Goal: Transaction & Acquisition: Book appointment/travel/reservation

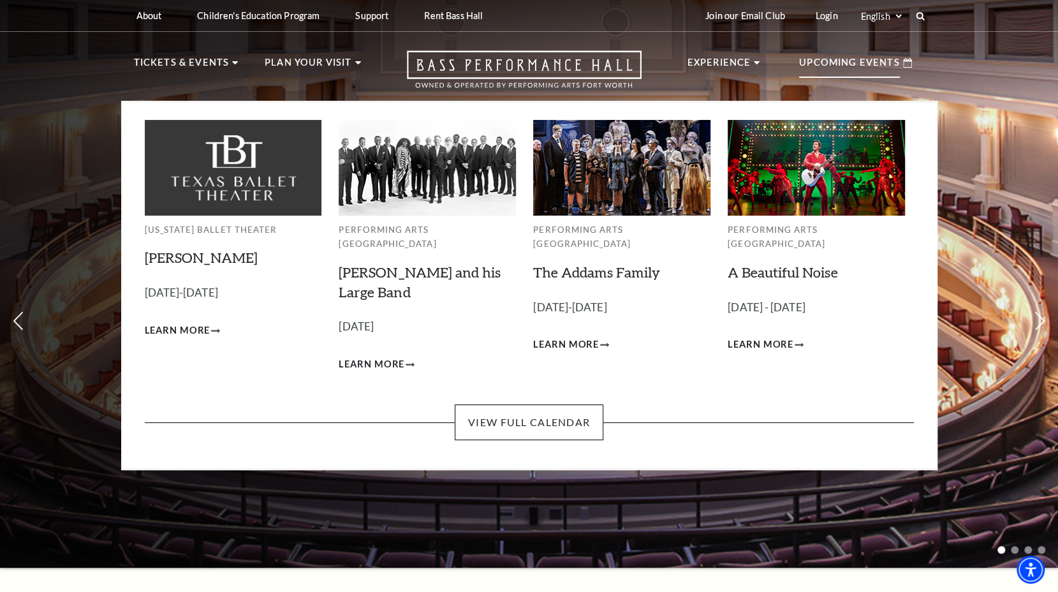
click at [853, 66] on p "Upcoming Events" at bounding box center [849, 66] width 101 height 23
click at [800, 343] on use "Learn More A Beautiful Noise" at bounding box center [800, 345] width 9 height 4
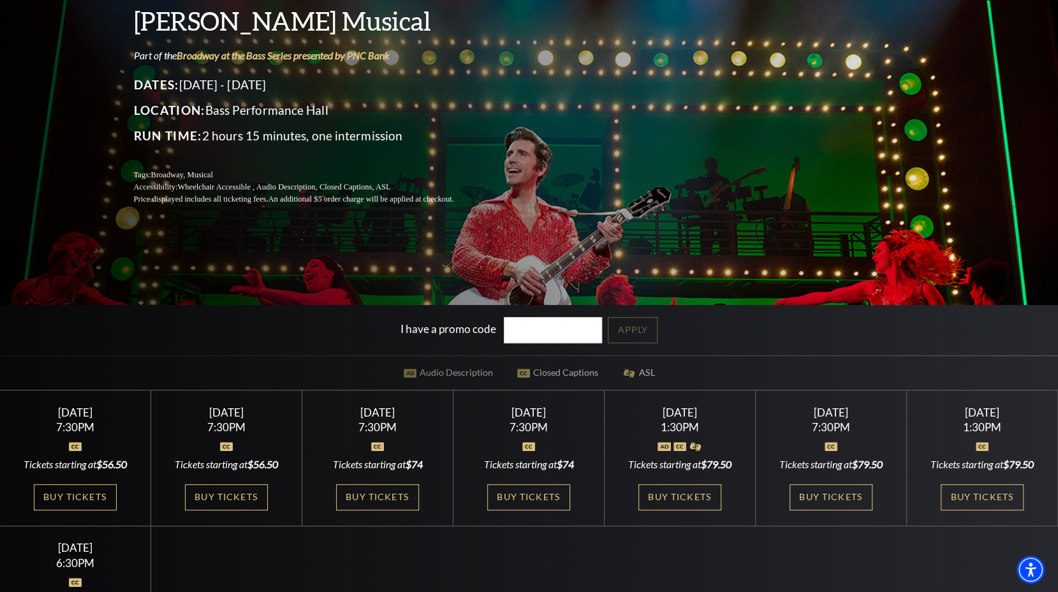
scroll to position [163, 0]
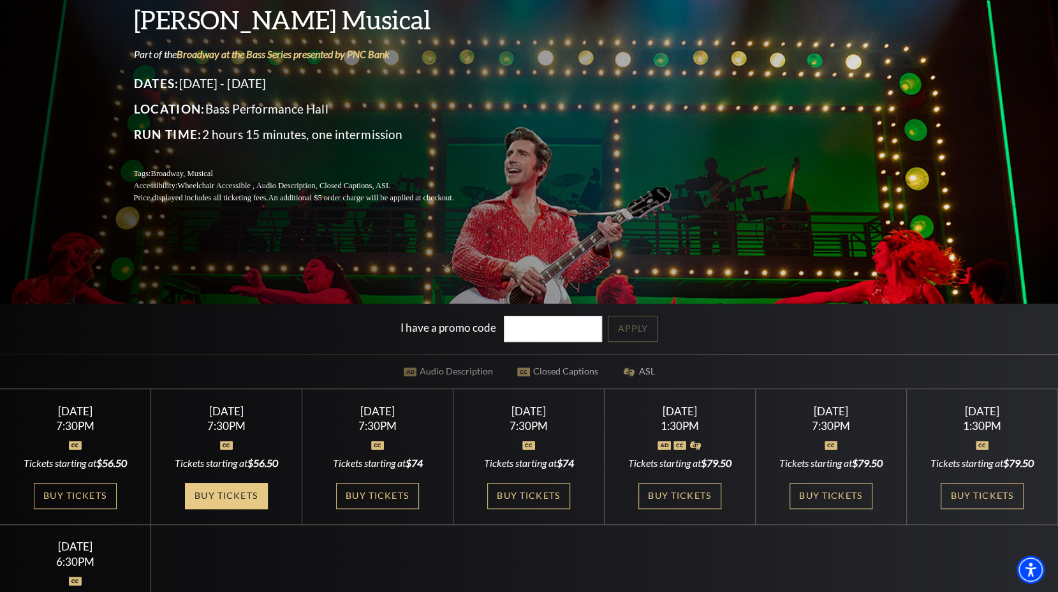
click at [247, 495] on link "Buy Tickets" at bounding box center [226, 496] width 83 height 26
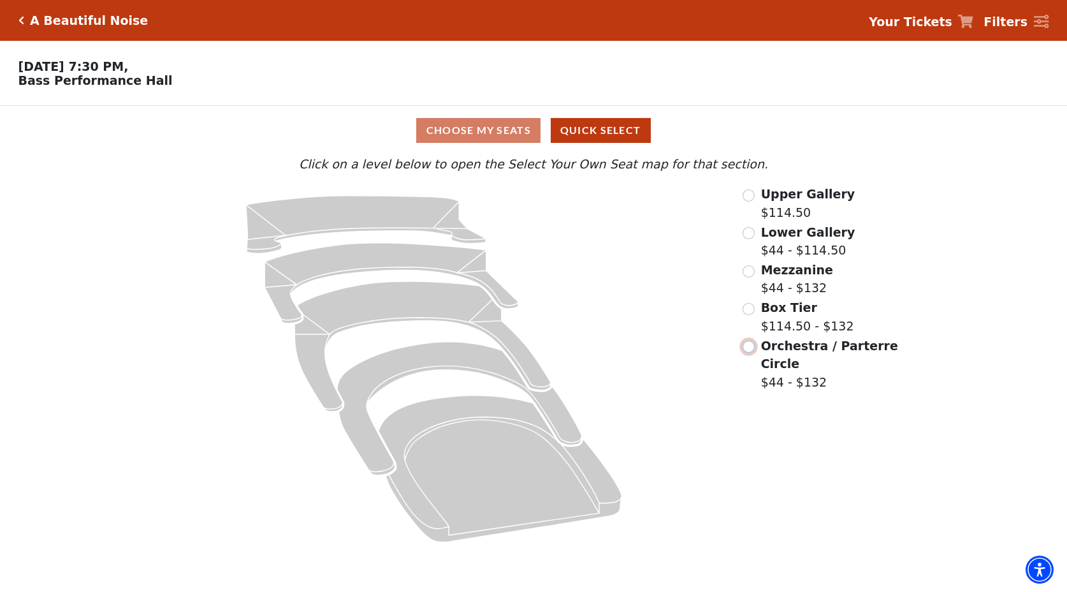
click at [750, 353] on input "Orchestra / Parterre Circle$44 - $132\a" at bounding box center [749, 346] width 12 height 12
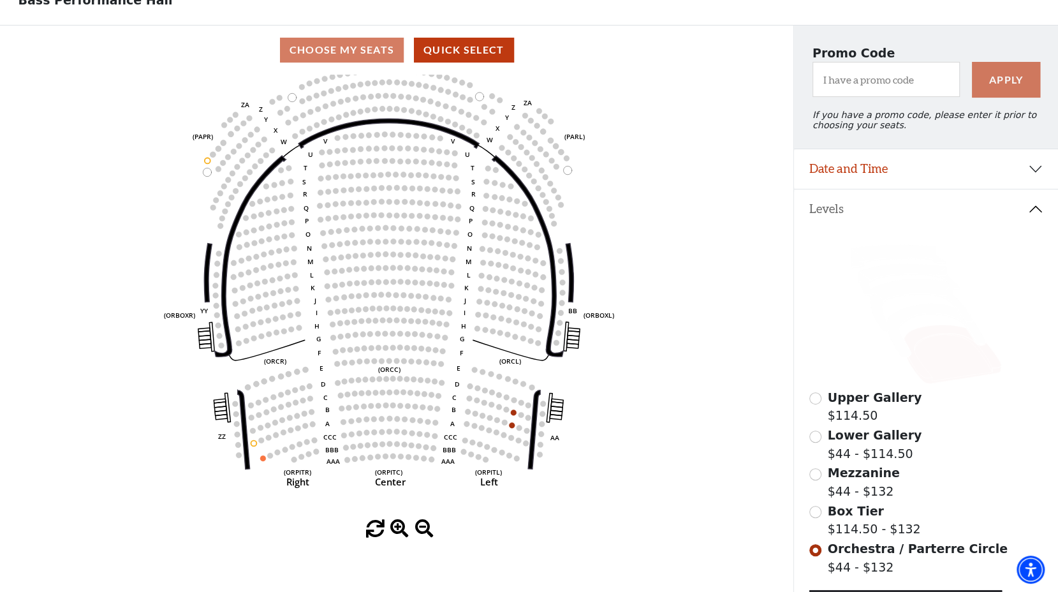
scroll to position [82, 0]
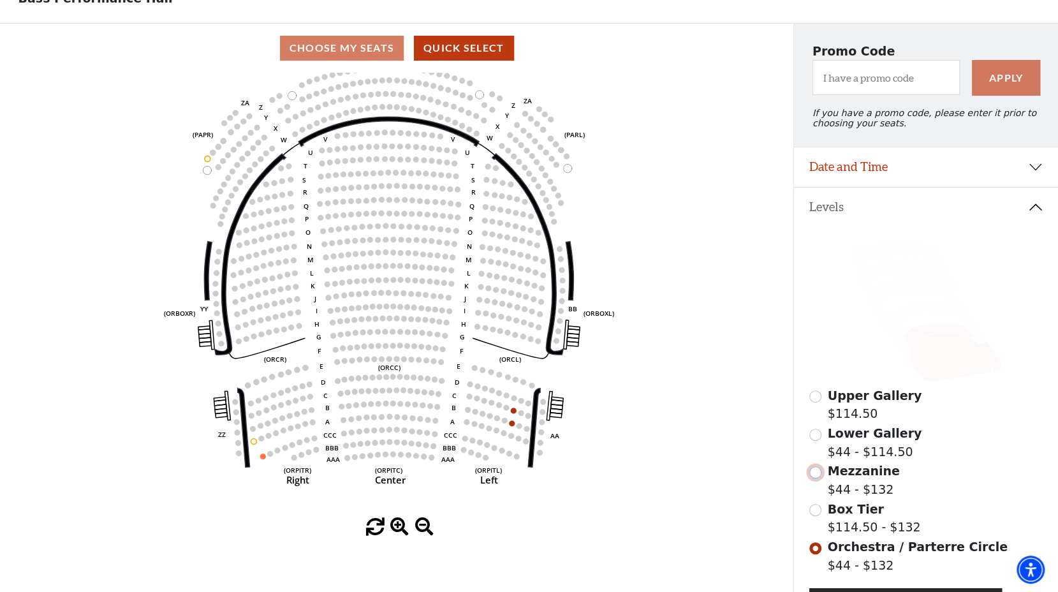
click at [816, 478] on input "Mezzanine$44 - $132\a" at bounding box center [815, 472] width 12 height 12
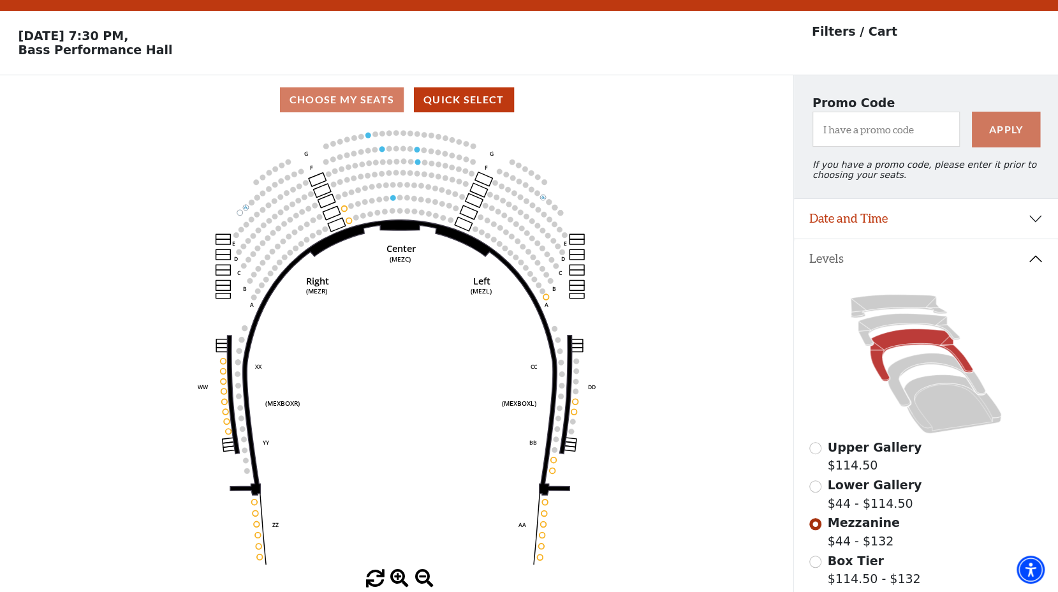
scroll to position [59, 0]
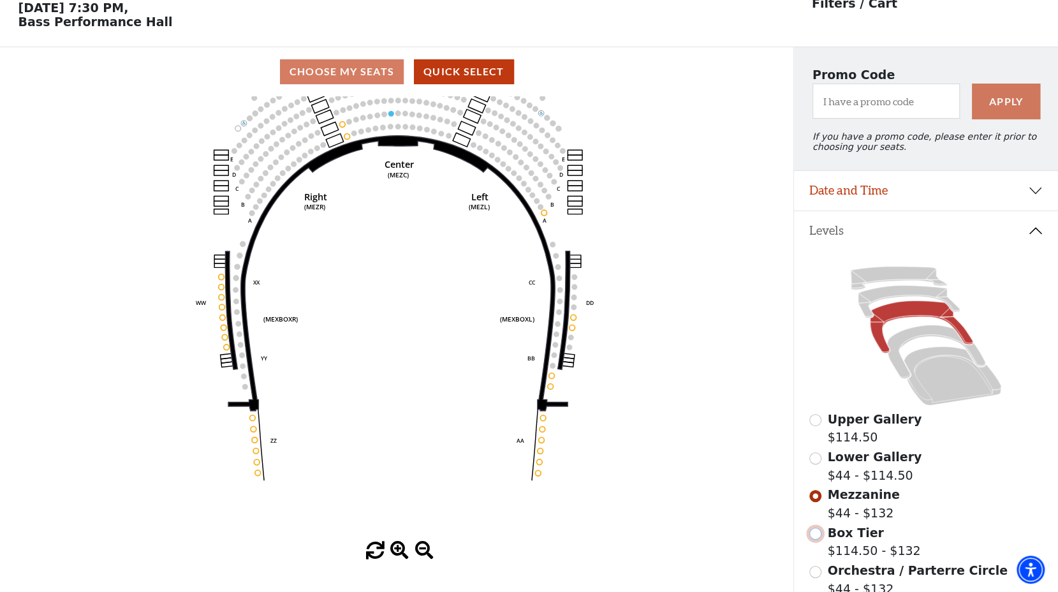
click at [817, 539] on input "Box Tier$114.50 - $132\a" at bounding box center [815, 533] width 12 height 12
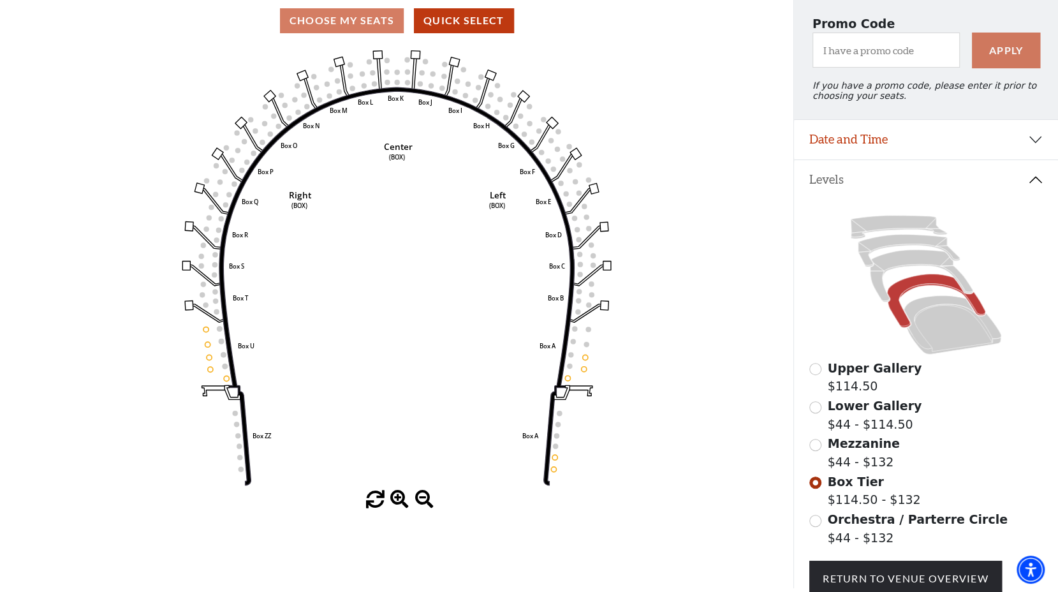
scroll to position [108, 0]
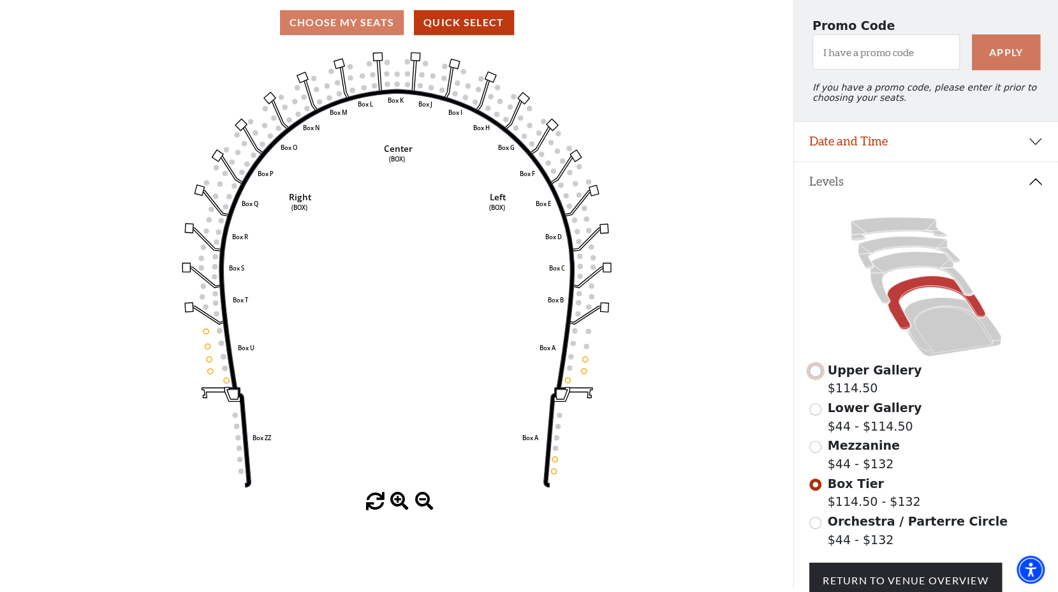
click at [819, 377] on input "Upper Gallery$114.50\a" at bounding box center [815, 371] width 12 height 12
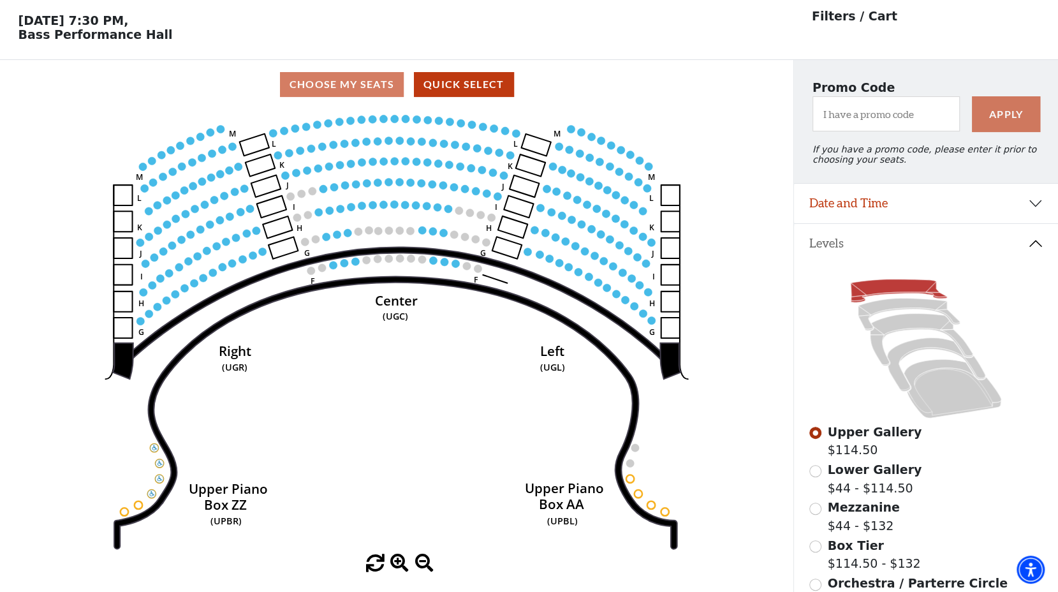
scroll to position [59, 0]
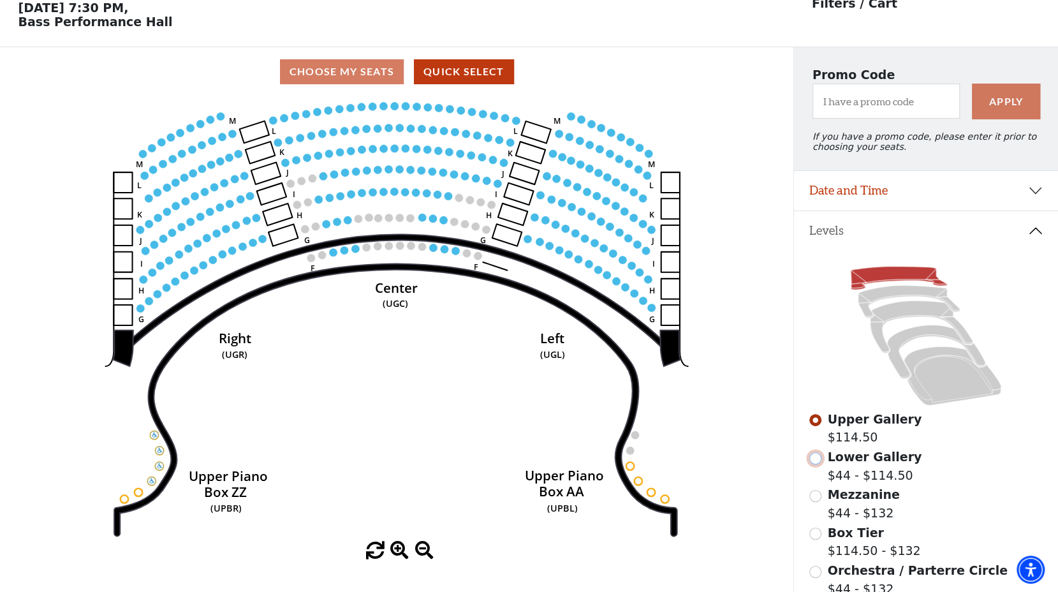
click at [814, 464] on input "Lower Gallery$44 - $114.50\a" at bounding box center [815, 458] width 12 height 12
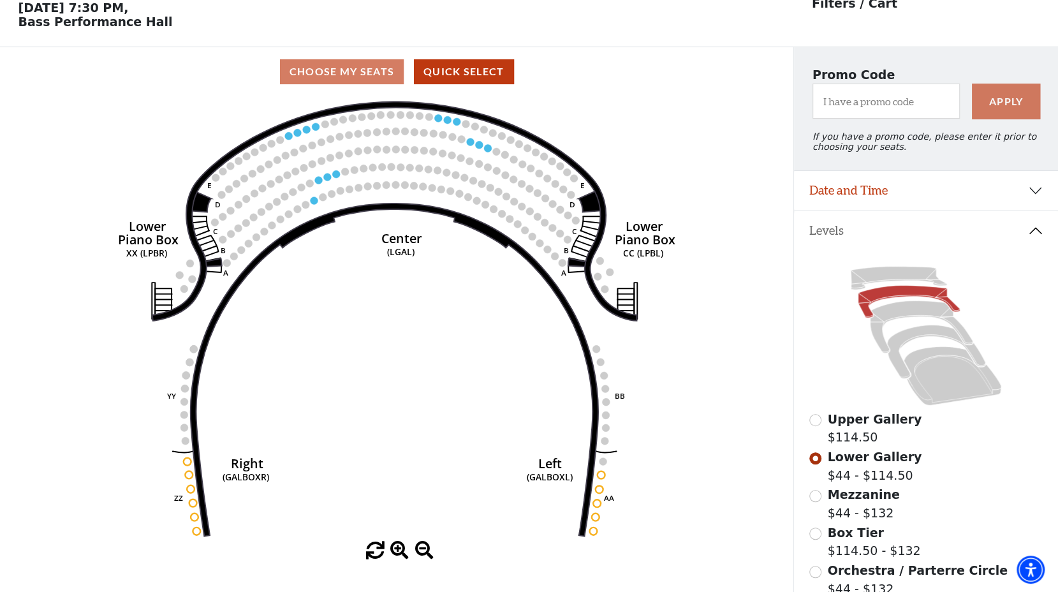
click at [814, 508] on div "Mezzanine $44 - $132" at bounding box center [925, 503] width 233 height 36
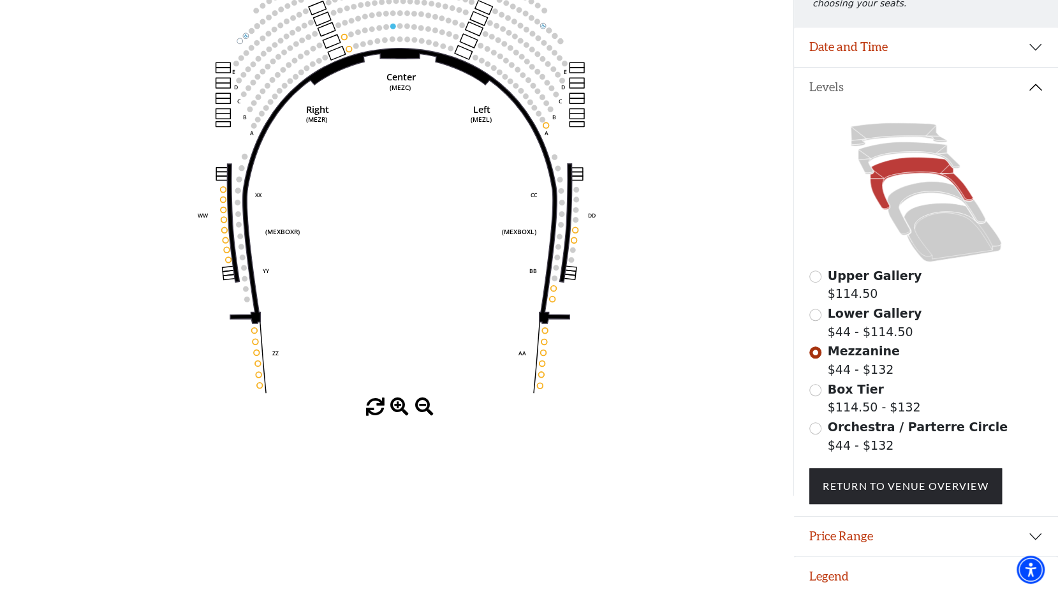
scroll to position [212, 0]
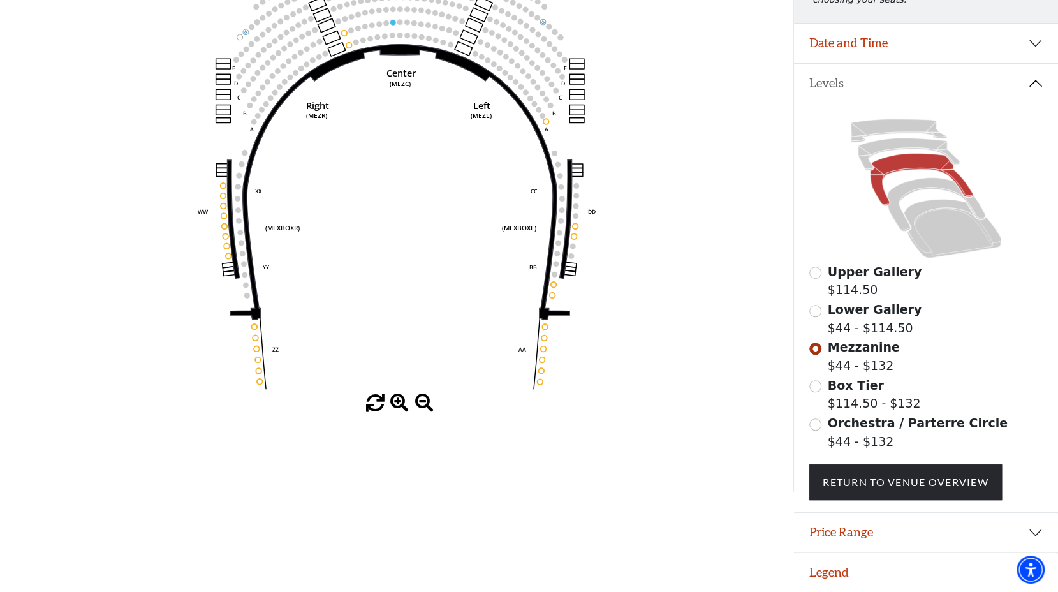
click at [829, 428] on span "Orchestra / Parterre Circle" at bounding box center [918, 423] width 180 height 14
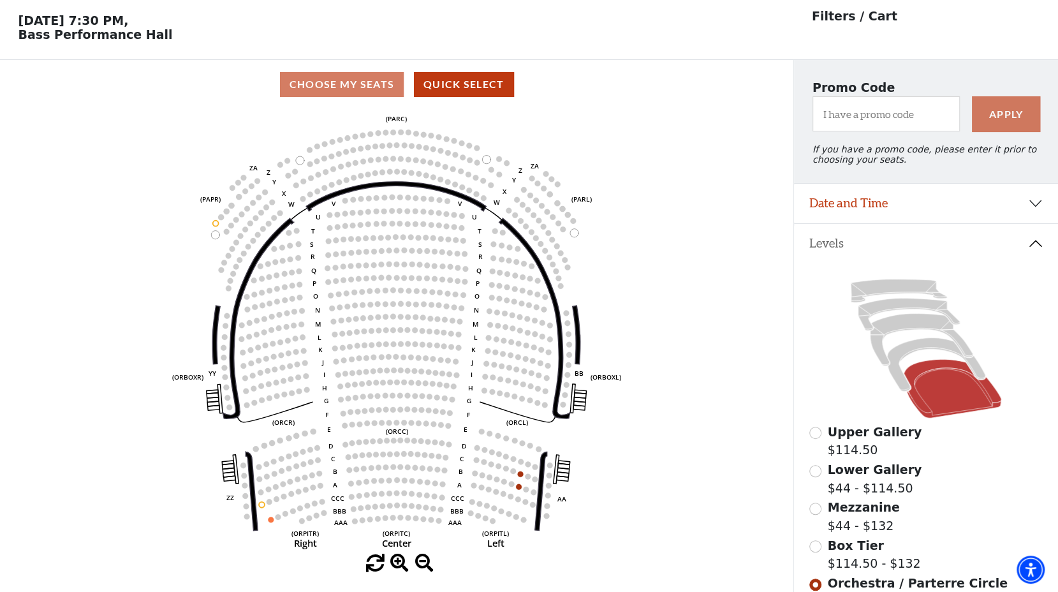
scroll to position [59, 0]
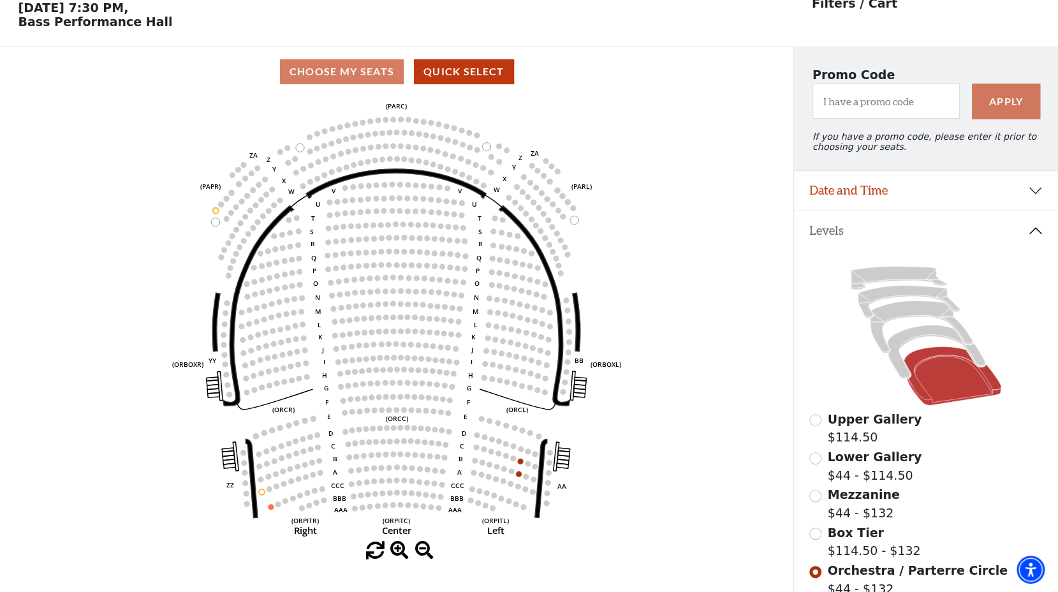
click at [1028, 195] on button "Date and Time" at bounding box center [926, 191] width 264 height 40
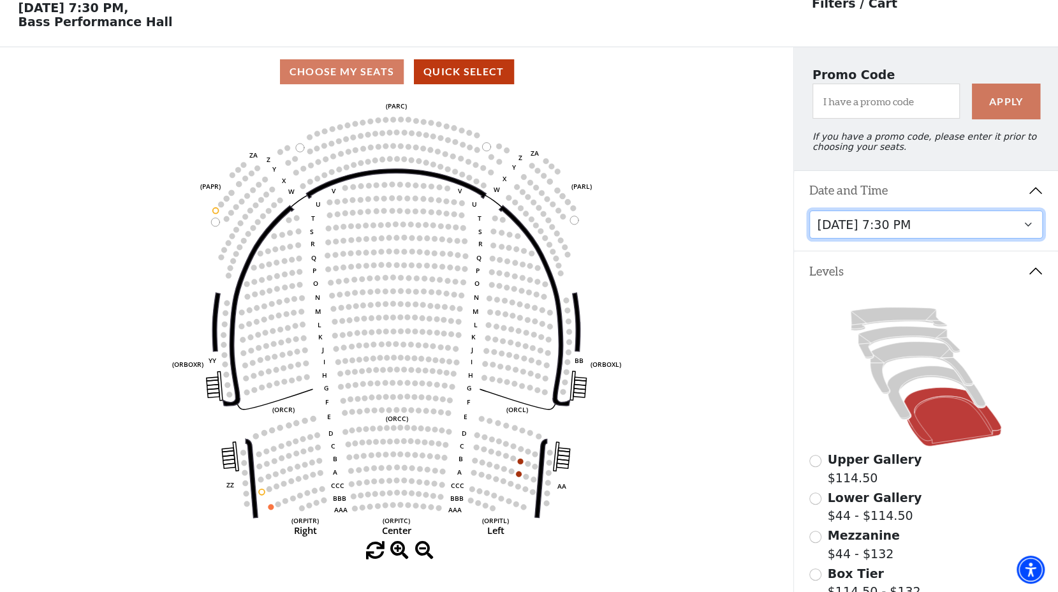
click at [1026, 236] on select "Tuesday, October 28 at 7:30 PM Wednesday, October 29 at 7:30 PM Thursday, Octob…" at bounding box center [925, 224] width 233 height 29
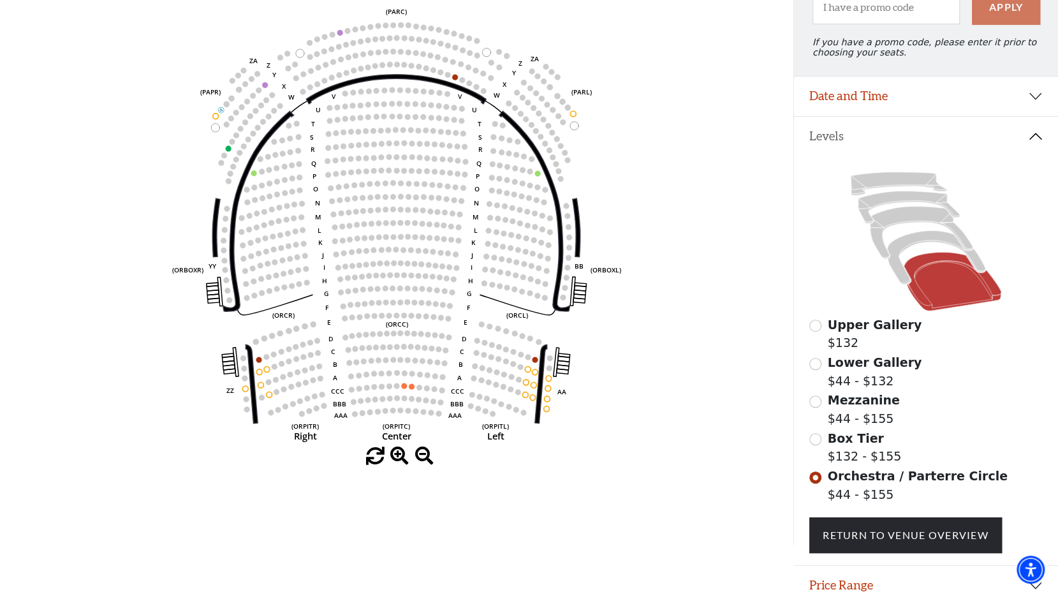
scroll to position [154, 0]
click at [405, 386] on circle at bounding box center [404, 385] width 6 height 6
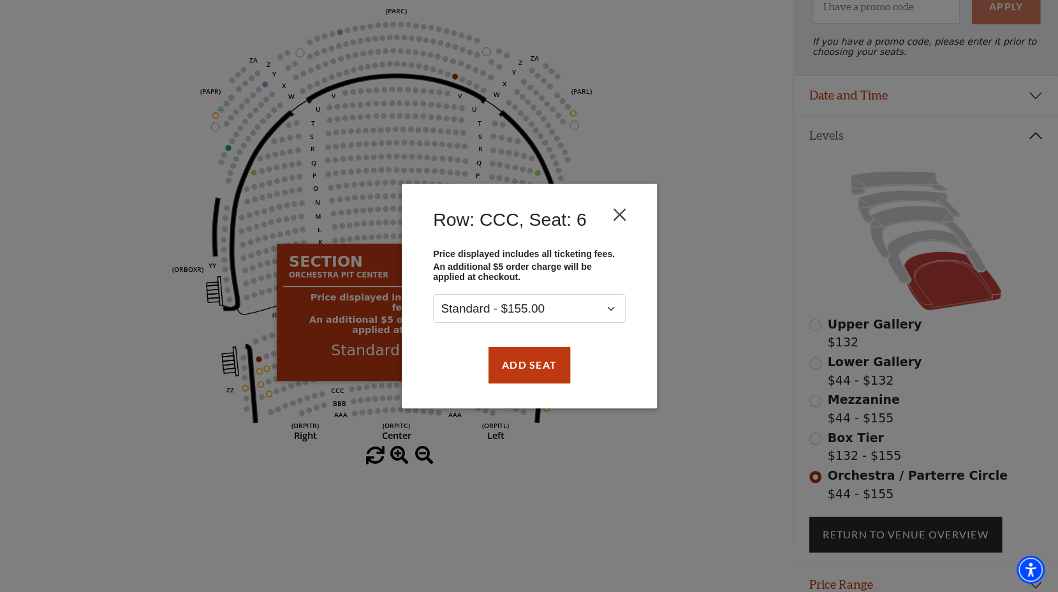
click at [620, 212] on button "Close" at bounding box center [619, 215] width 24 height 24
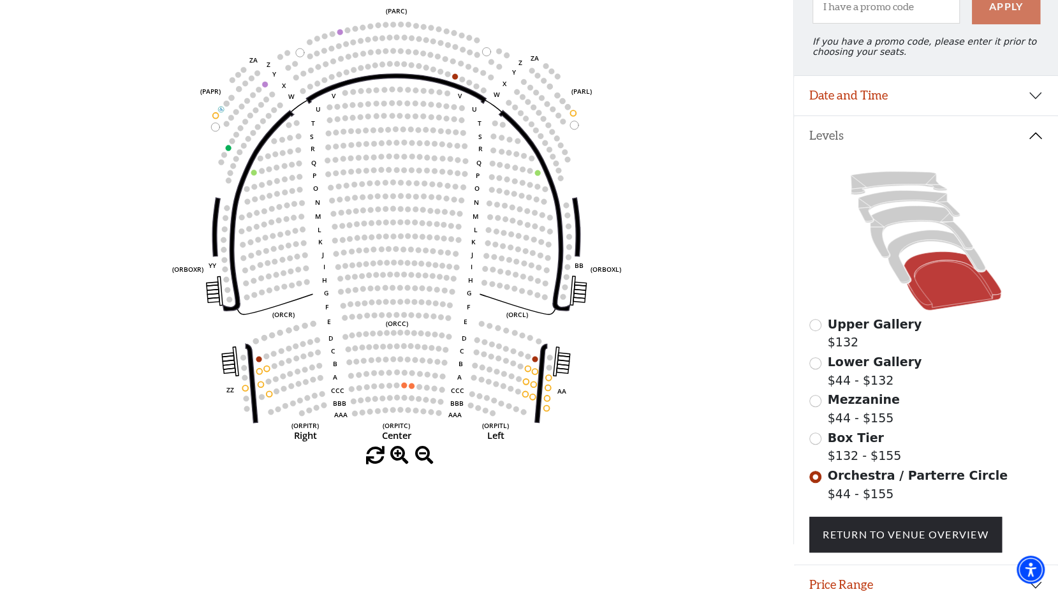
click at [839, 454] on label "Box Tier $132 - $155" at bounding box center [865, 446] width 74 height 36
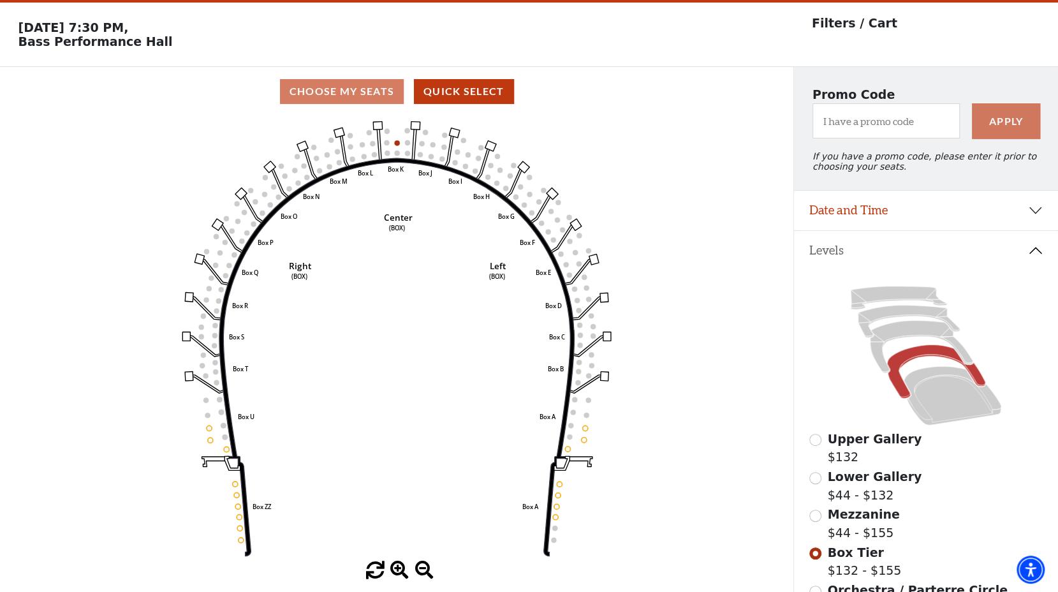
scroll to position [59, 0]
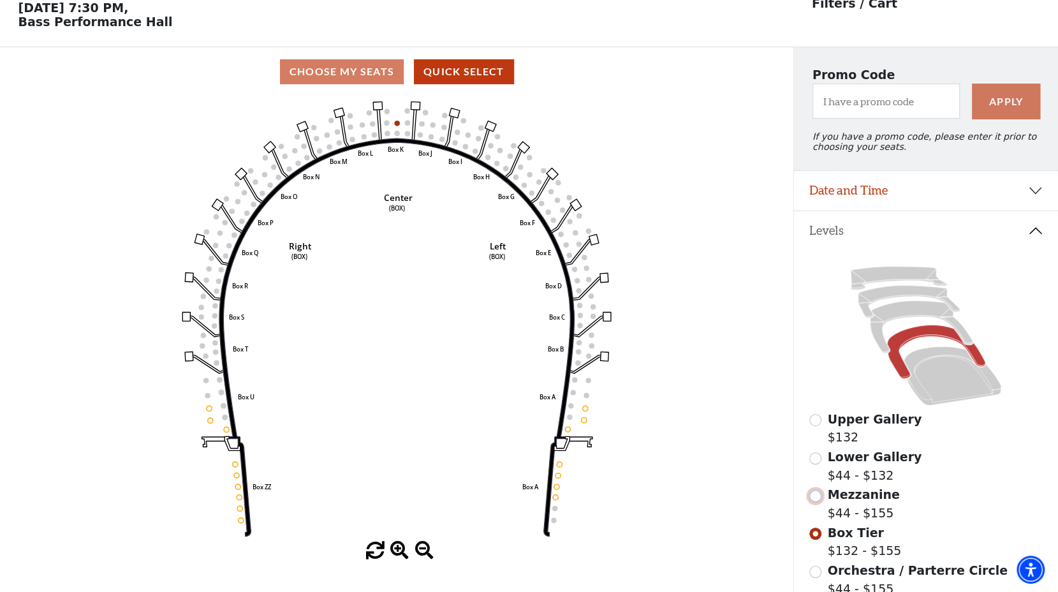
click at [816, 499] on input "Mezzanine$44 - $155\a" at bounding box center [815, 496] width 12 height 12
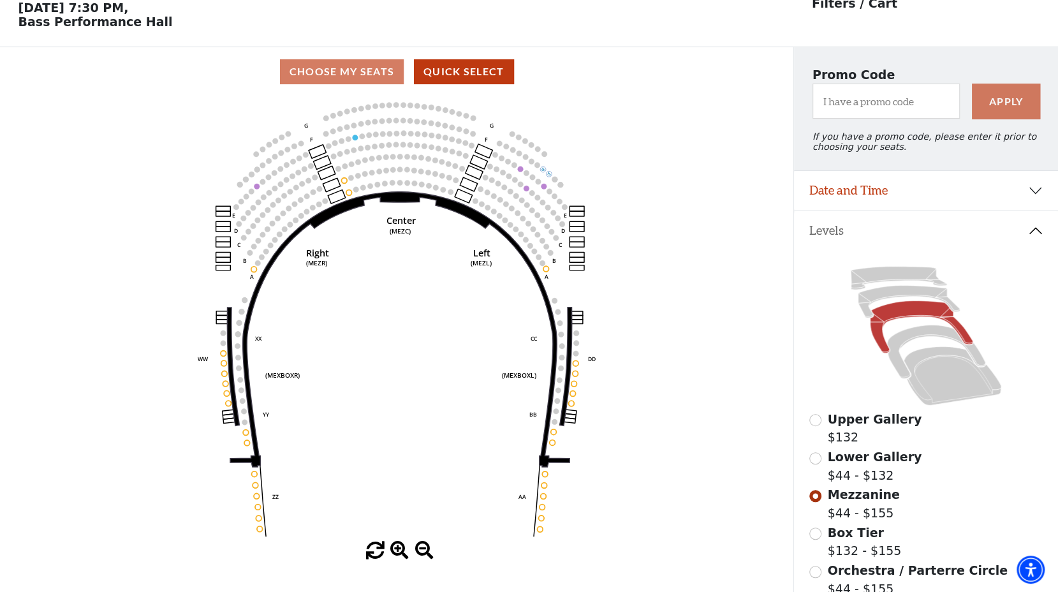
click at [817, 464] on input "Lower Gallery$44 - $132\a" at bounding box center [815, 458] width 12 height 12
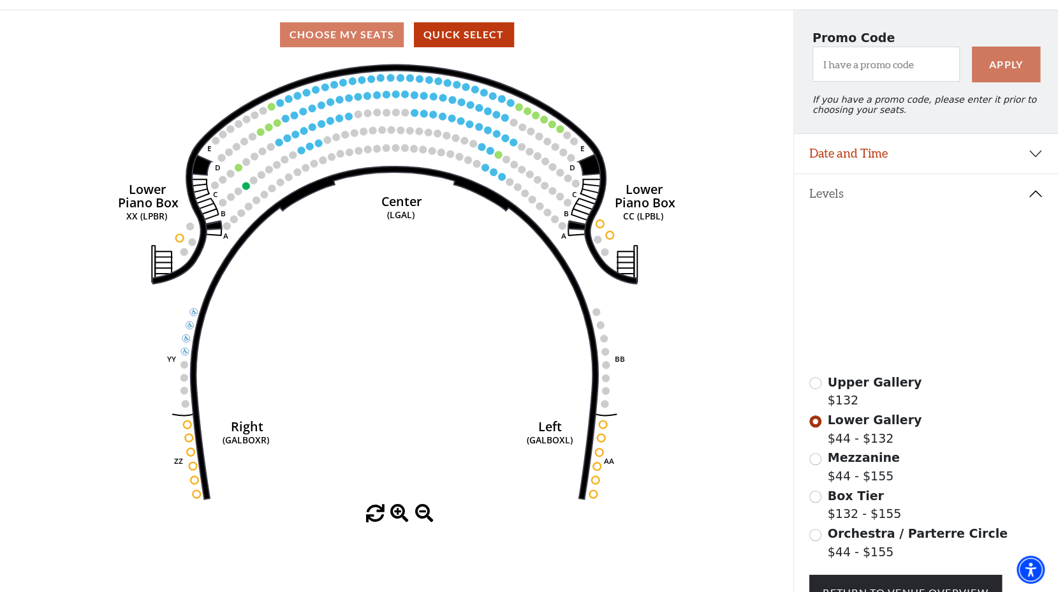
scroll to position [97, 0]
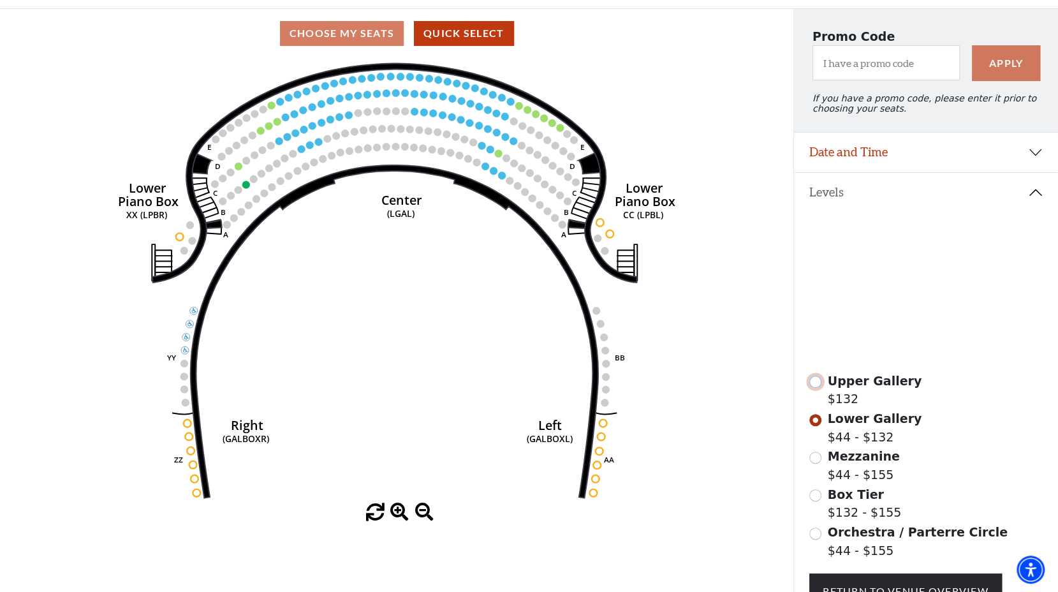
click at [819, 388] on input "Upper Gallery$132\a" at bounding box center [815, 382] width 12 height 12
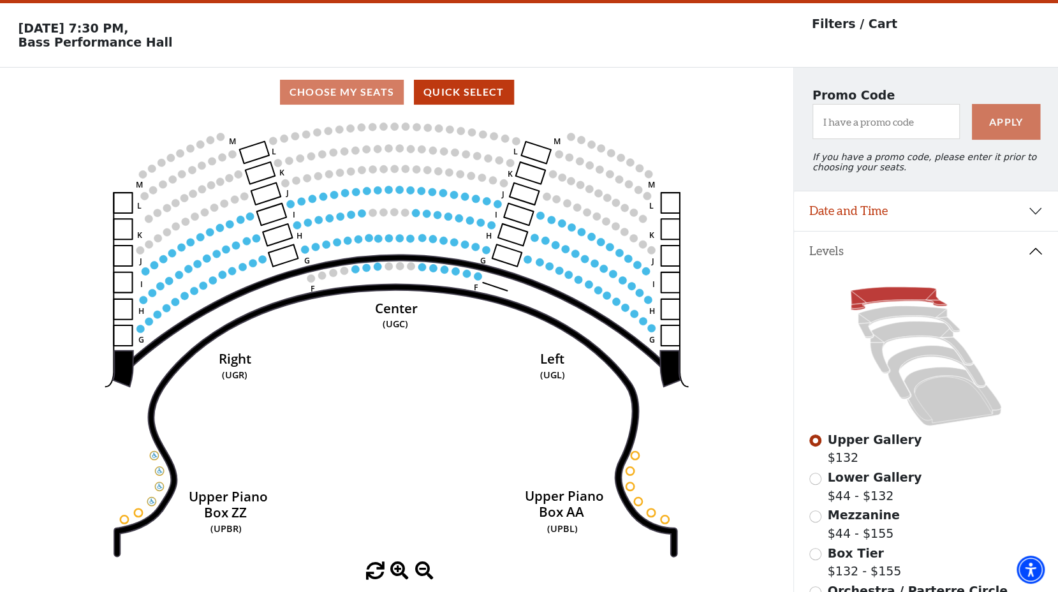
scroll to position [59, 0]
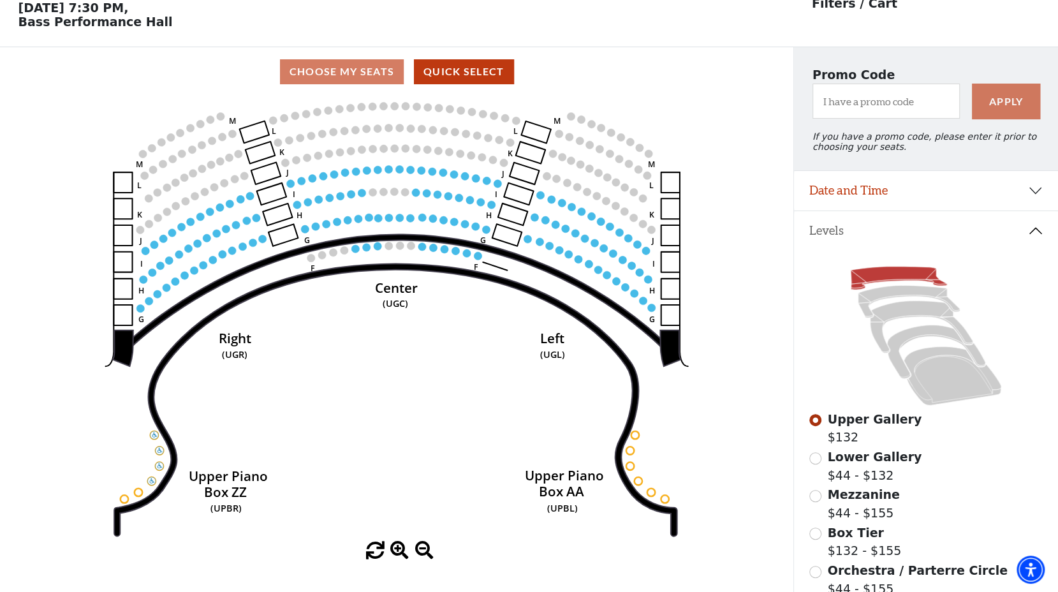
click at [477, 259] on circle at bounding box center [478, 256] width 8 height 8
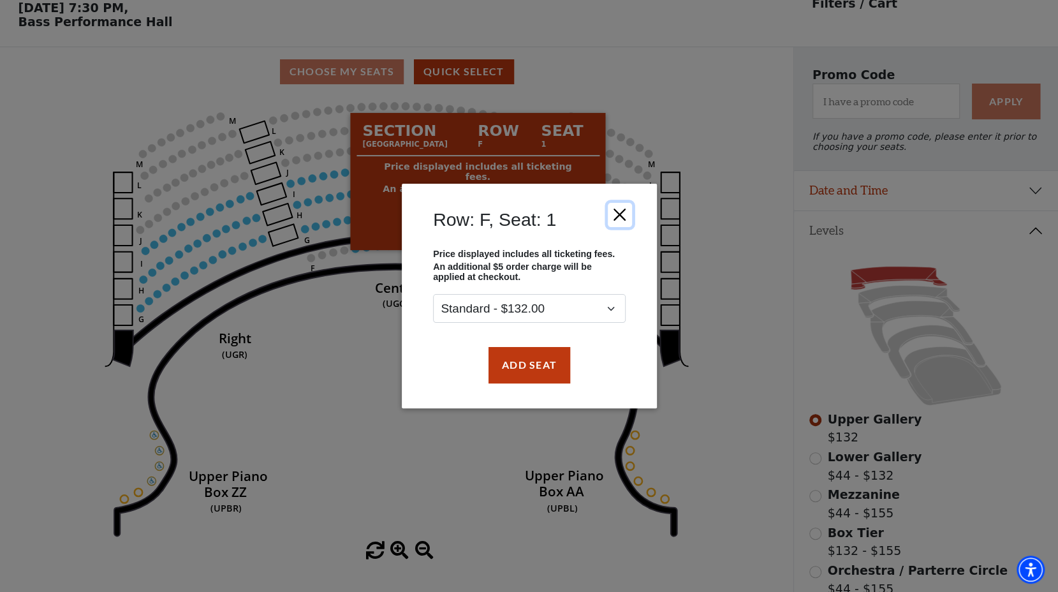
click at [624, 217] on button "Close" at bounding box center [619, 215] width 24 height 24
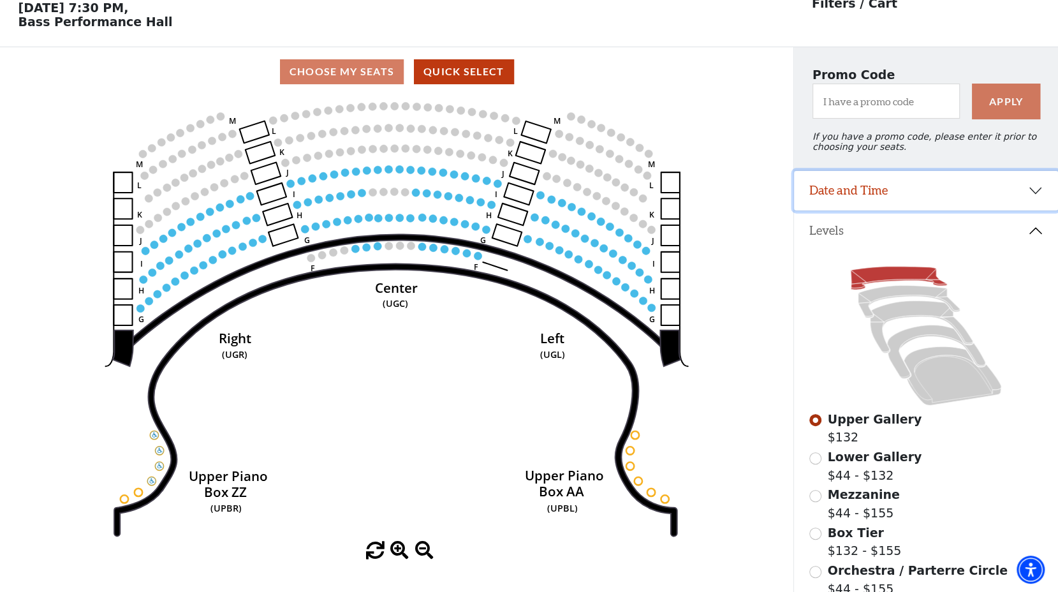
click at [1032, 195] on button "Date and Time" at bounding box center [926, 191] width 264 height 40
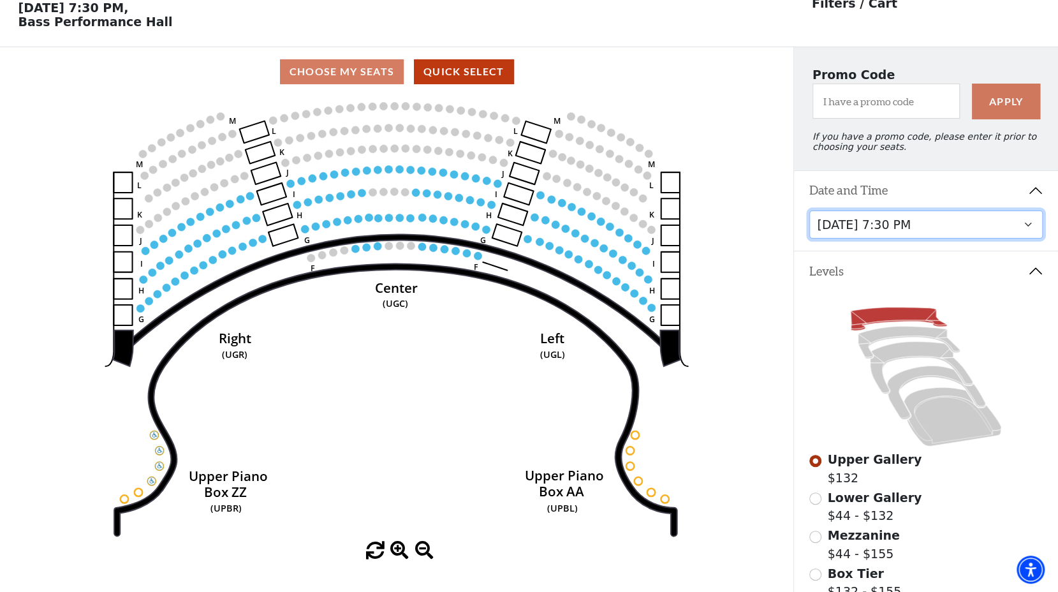
click at [1035, 236] on select "Tuesday, October 28 at 7:30 PM Wednesday, October 29 at 7:30 PM Thursday, Octob…" at bounding box center [925, 224] width 233 height 29
click at [1027, 233] on select "Tuesday, October 28 at 7:30 PM Wednesday, October 29 at 7:30 PM Thursday, Octob…" at bounding box center [925, 224] width 233 height 29
click at [637, 435] on circle at bounding box center [635, 434] width 8 height 8
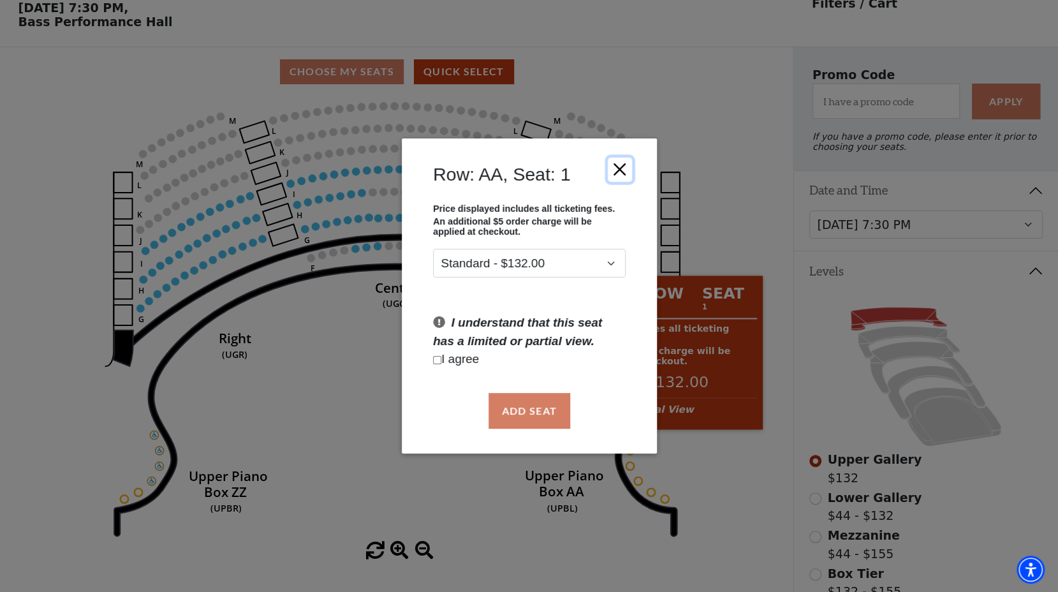
click at [612, 170] on button "Close" at bounding box center [619, 169] width 24 height 24
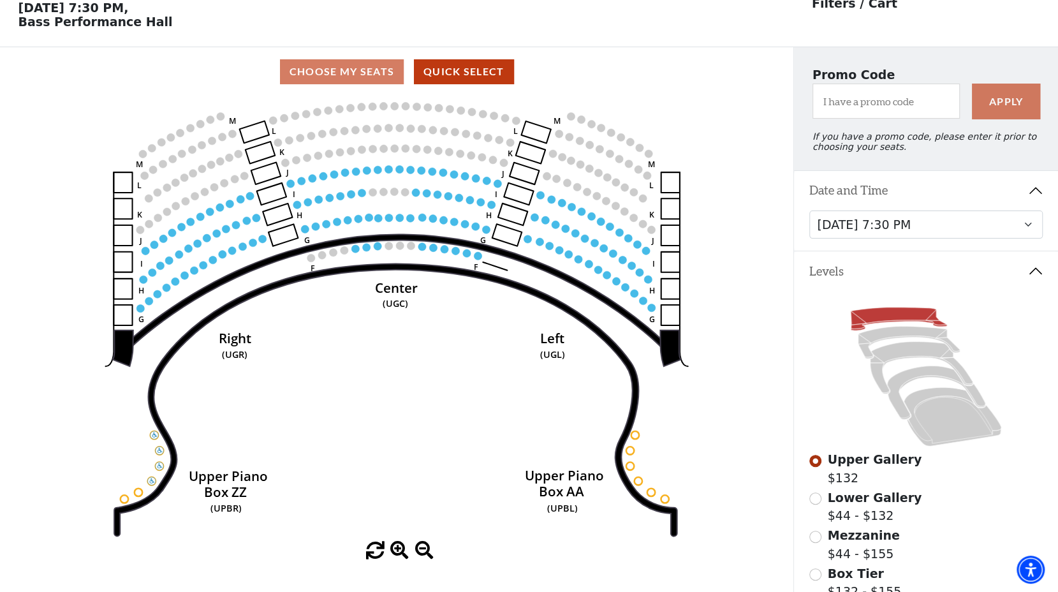
click at [426, 248] on use "Seat Selected" at bounding box center [422, 246] width 9 height 9
click at [422, 250] on circle at bounding box center [422, 246] width 8 height 8
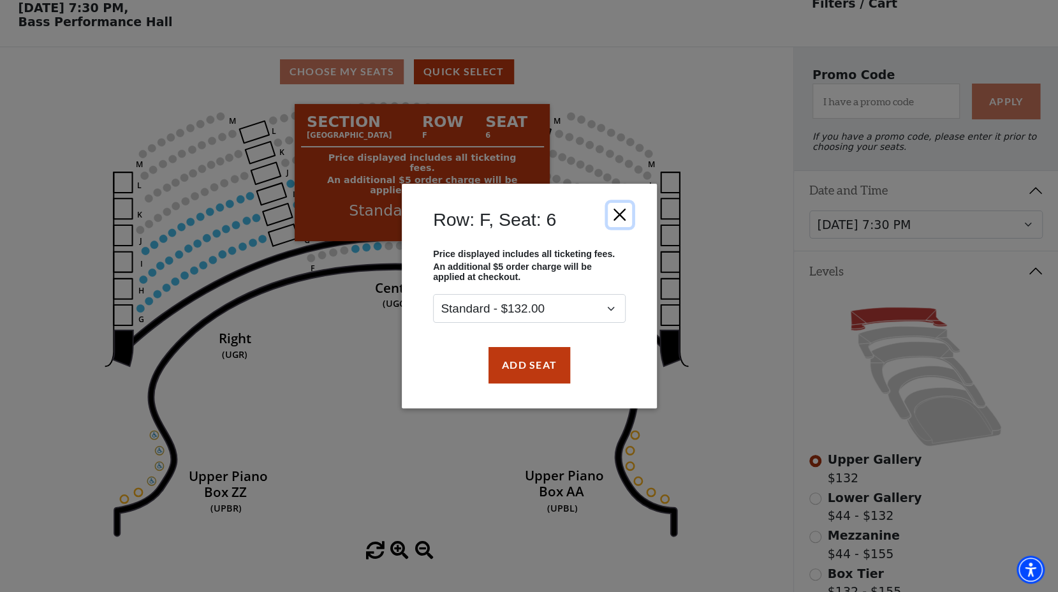
click at [624, 214] on button "Close" at bounding box center [619, 215] width 24 height 24
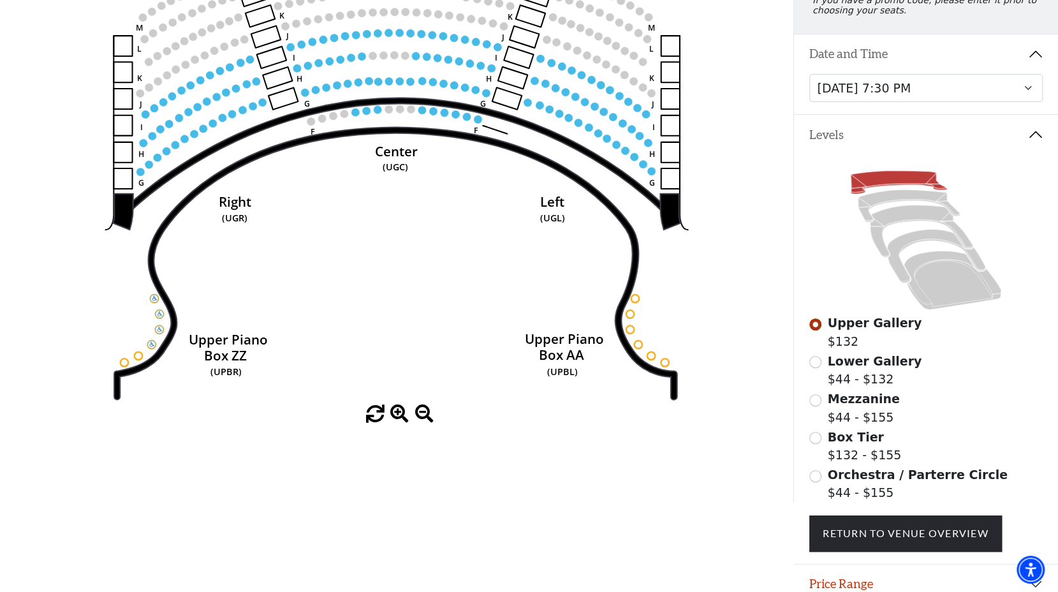
scroll to position [198, 0]
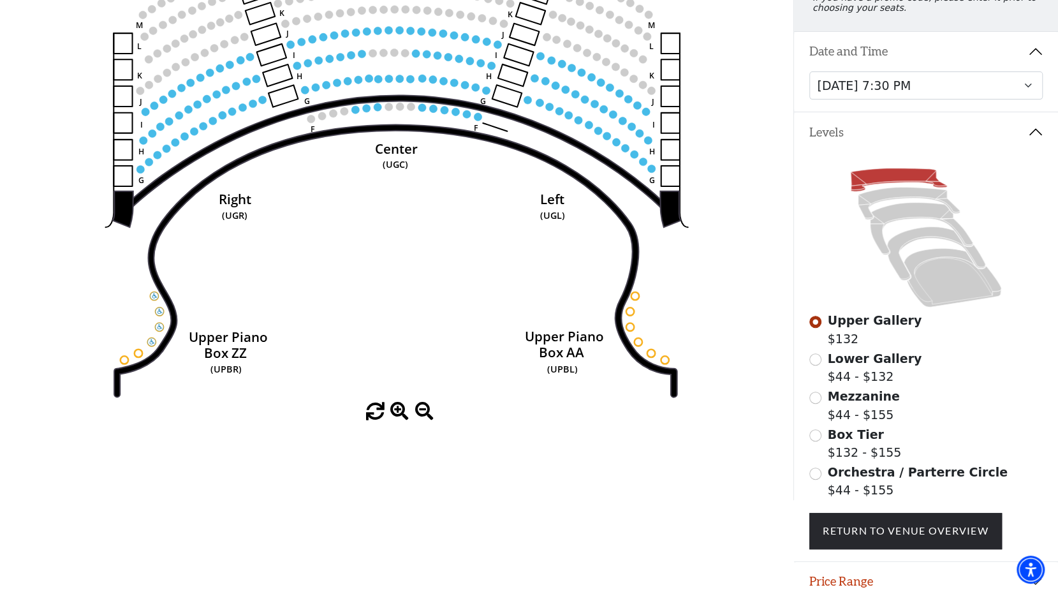
click at [828, 365] on span "Lower Gallery" at bounding box center [875, 358] width 94 height 14
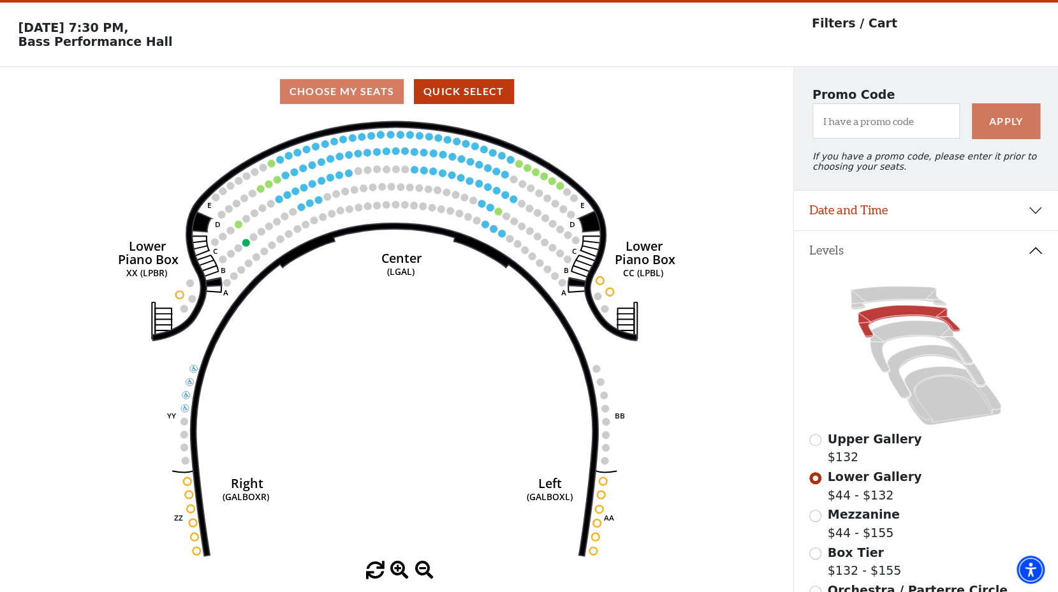
scroll to position [59, 0]
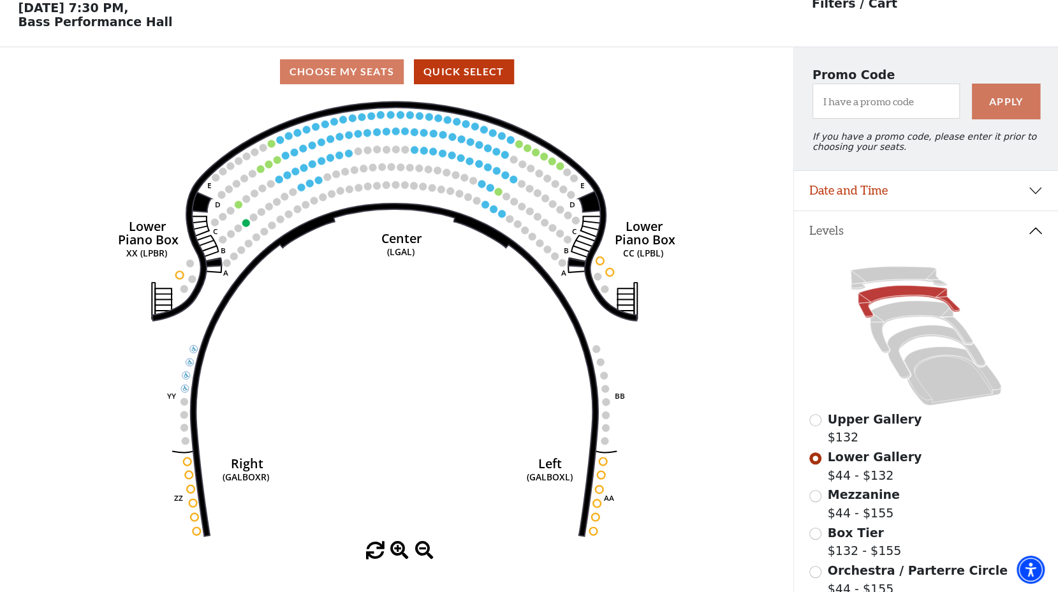
click at [487, 206] on circle at bounding box center [485, 205] width 8 height 8
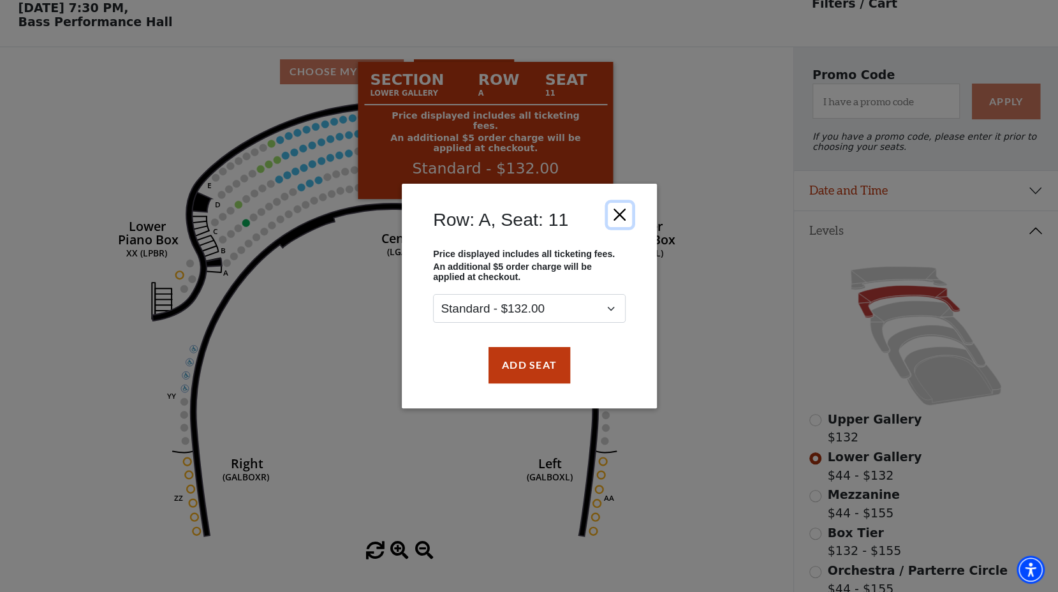
click at [624, 208] on button "Close" at bounding box center [619, 215] width 24 height 24
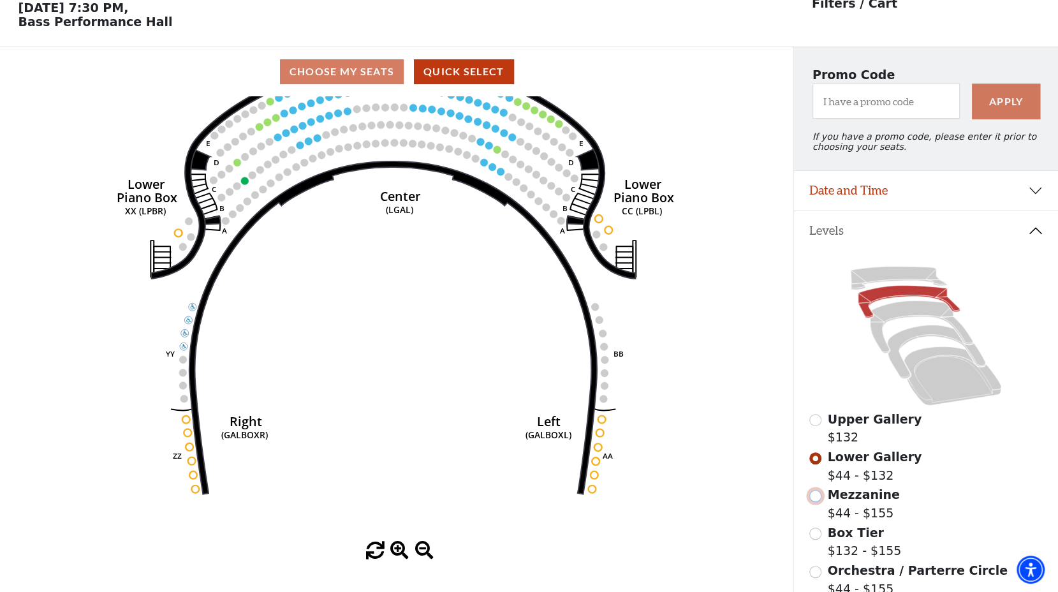
click at [815, 502] on input "Mezzanine$44 - $155\a" at bounding box center [815, 496] width 12 height 12
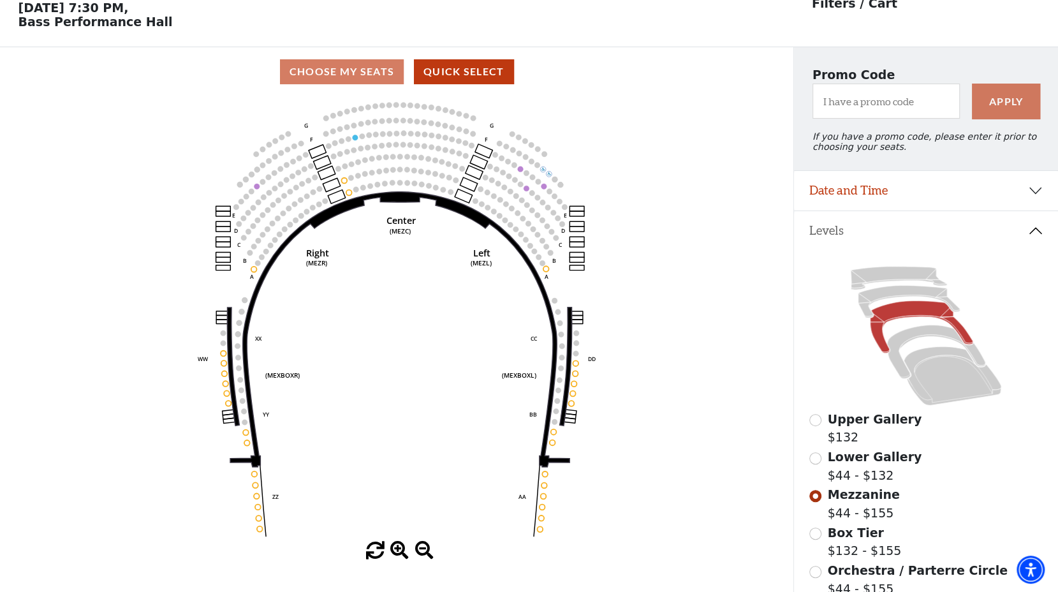
click at [544, 476] on circle at bounding box center [545, 474] width 6 height 6
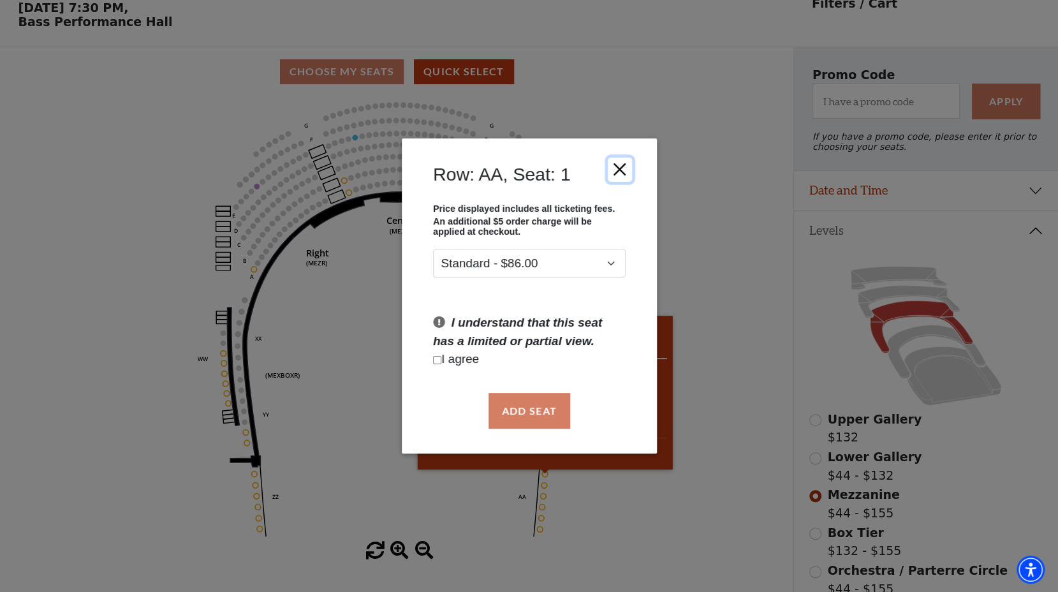
click at [625, 164] on button "Close" at bounding box center [619, 169] width 24 height 24
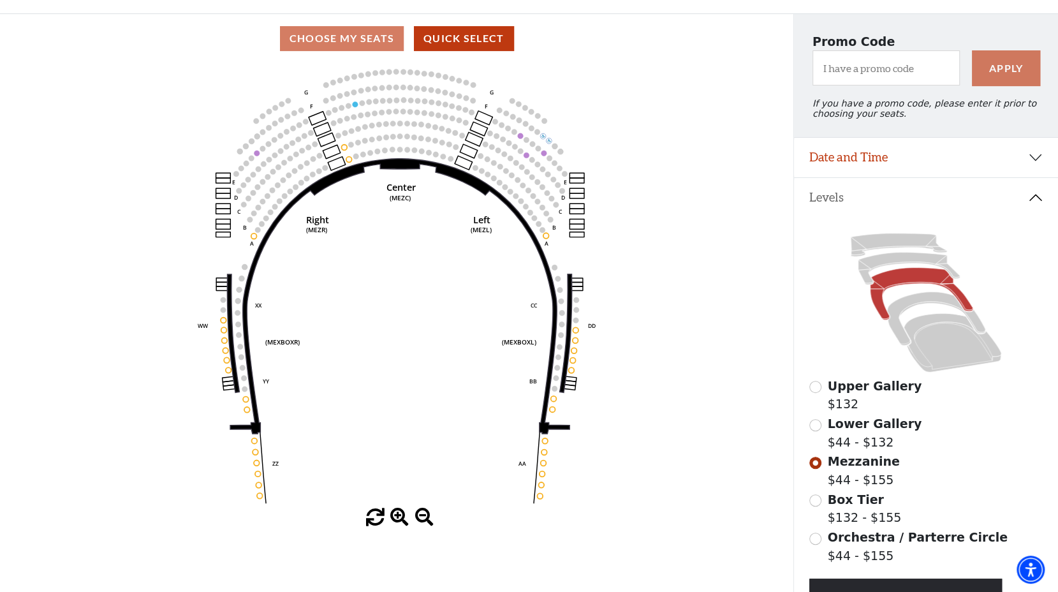
scroll to position [112, 0]
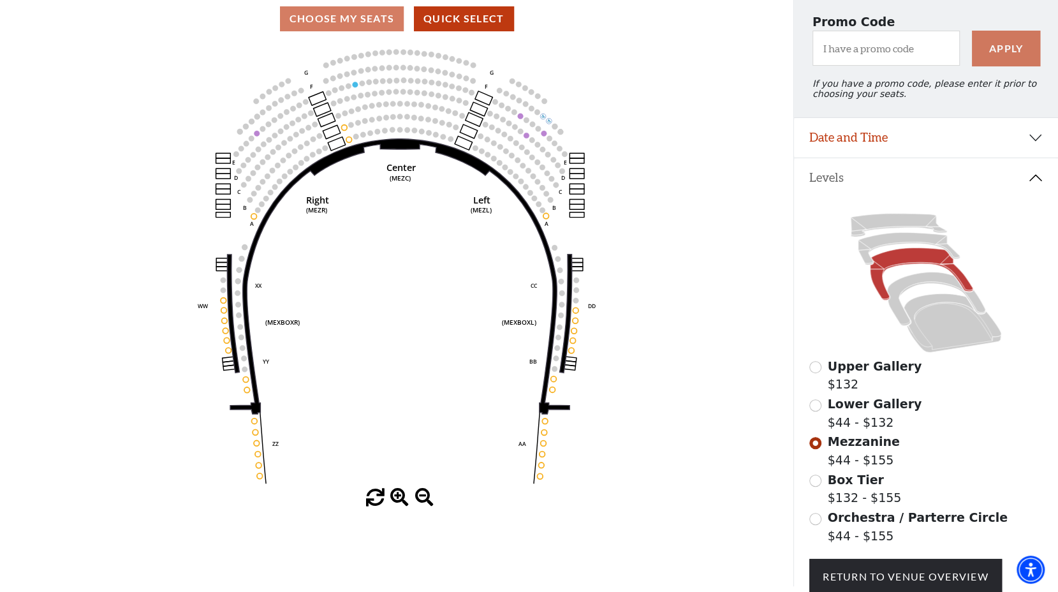
click at [817, 522] on input "Orchestra / Parterre Circle$44 - $155\a" at bounding box center [815, 519] width 12 height 12
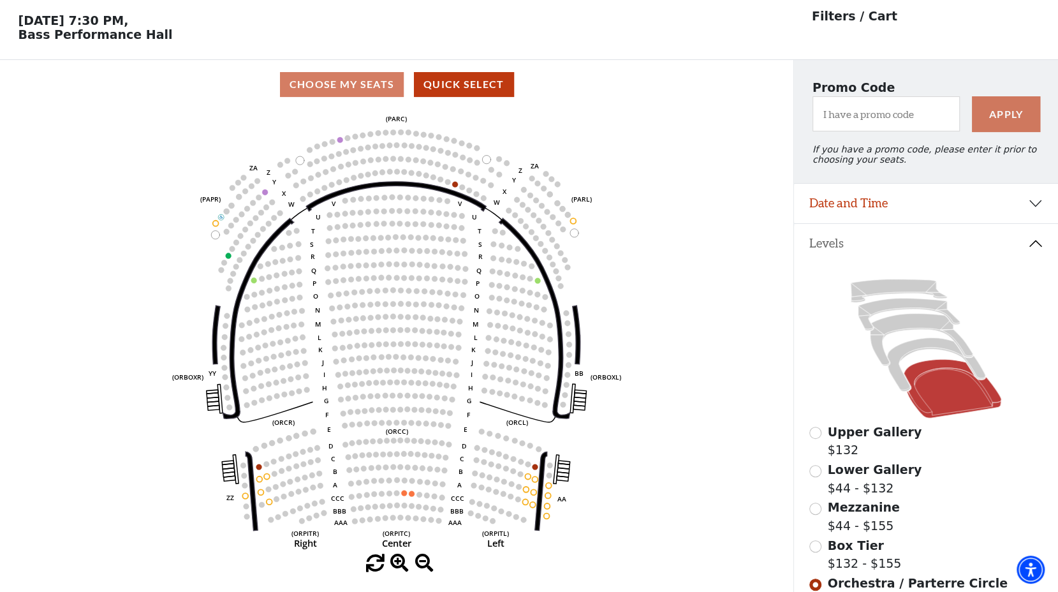
scroll to position [59, 0]
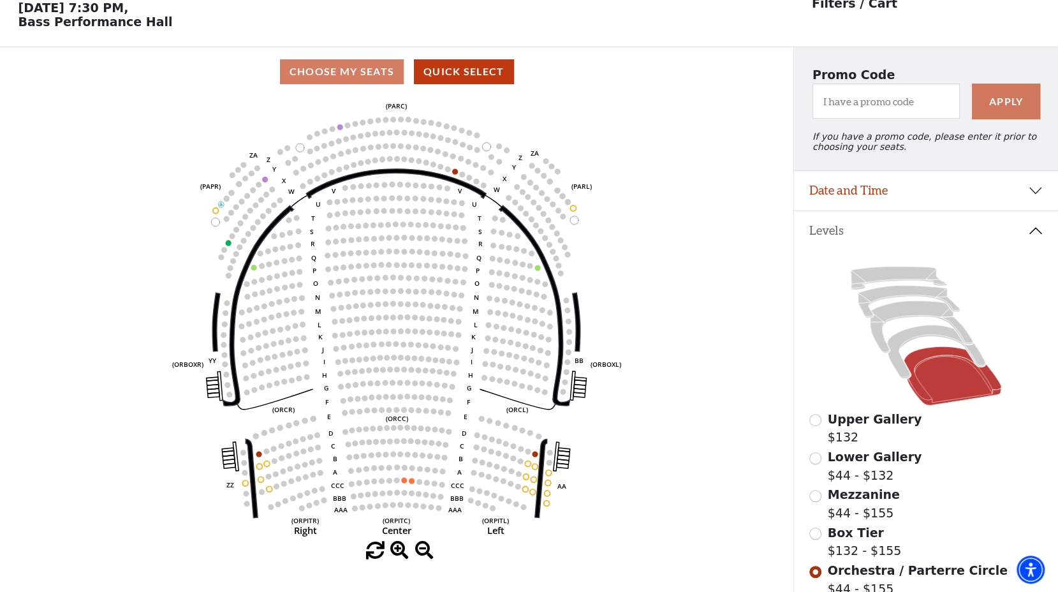
click at [410, 482] on circle at bounding box center [412, 481] width 6 height 6
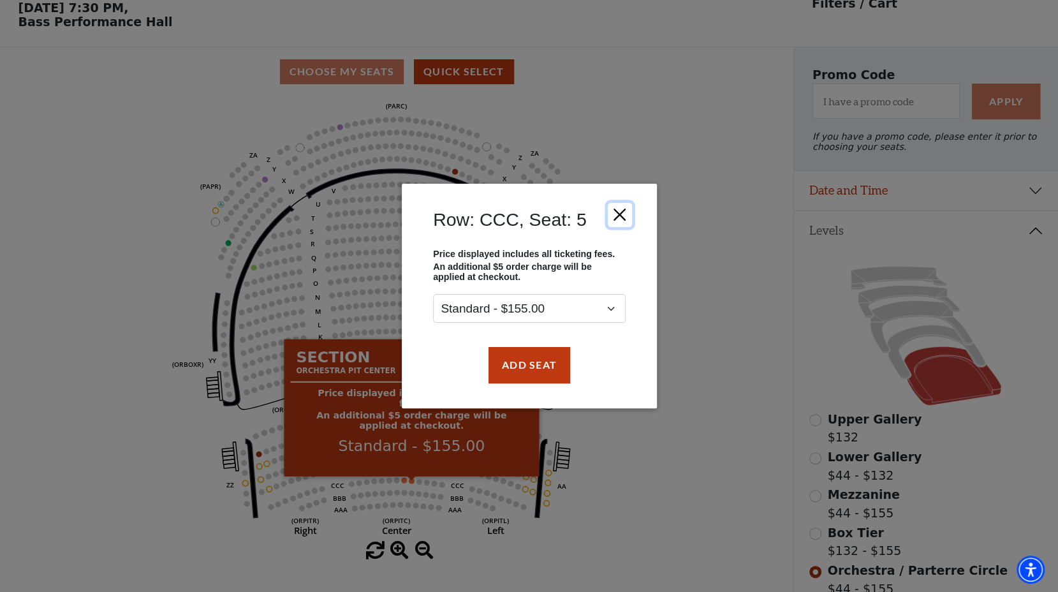
click at [627, 218] on button "Close" at bounding box center [619, 215] width 24 height 24
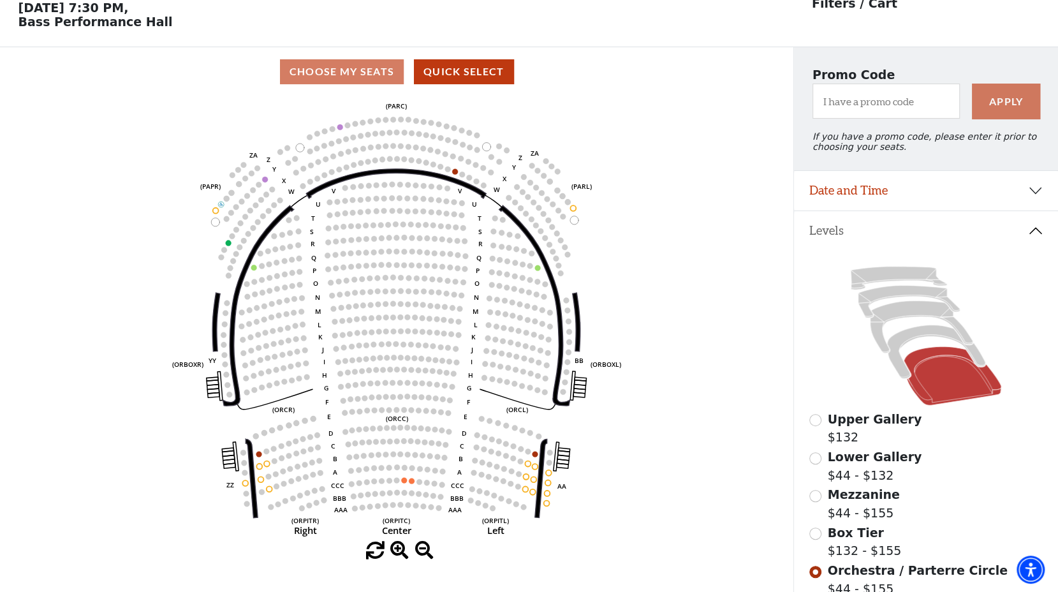
click at [517, 505] on circle at bounding box center [516, 504] width 6 height 6
click at [530, 494] on circle at bounding box center [533, 491] width 6 height 6
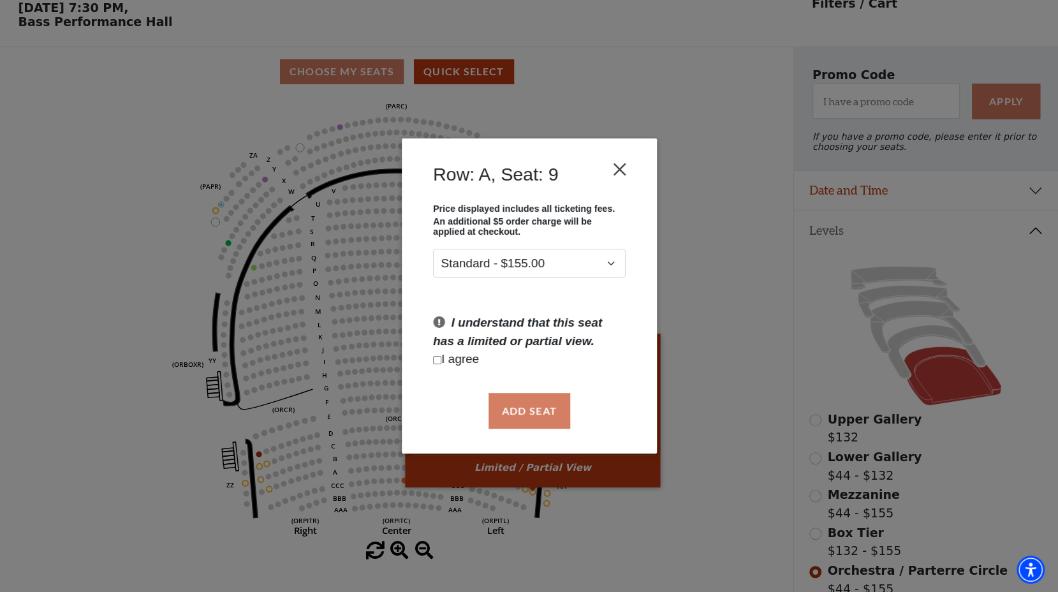
click at [626, 166] on button "Close" at bounding box center [619, 169] width 24 height 24
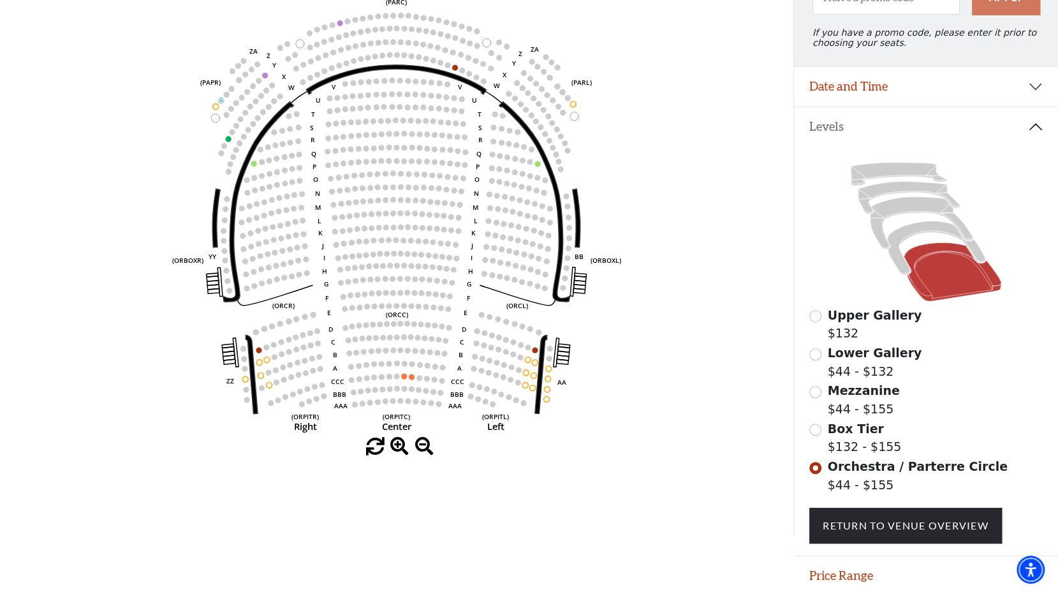
scroll to position [166, 0]
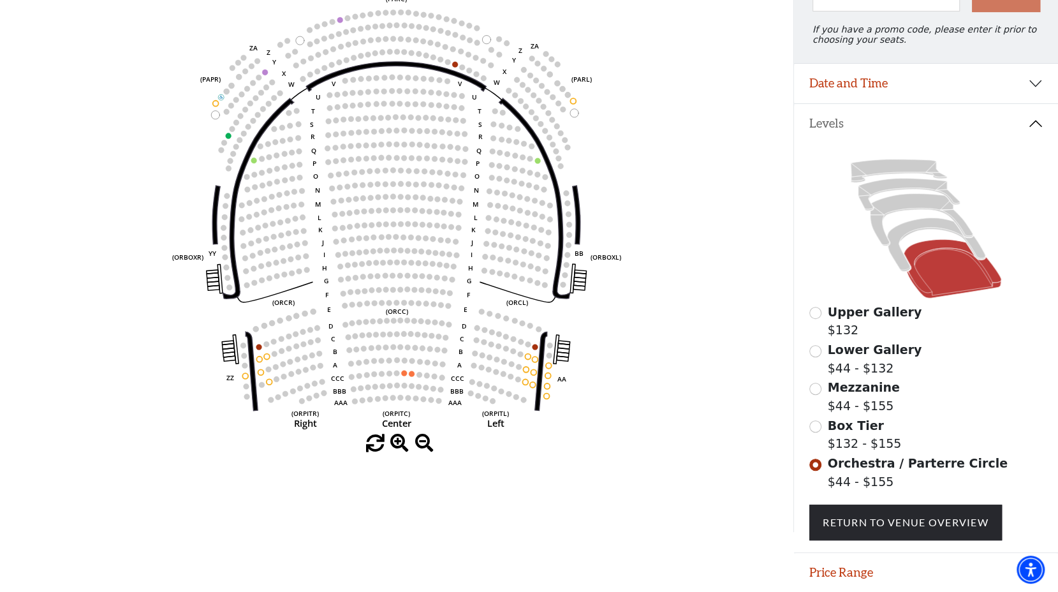
click at [1041, 91] on button "Date and Time" at bounding box center [926, 84] width 264 height 40
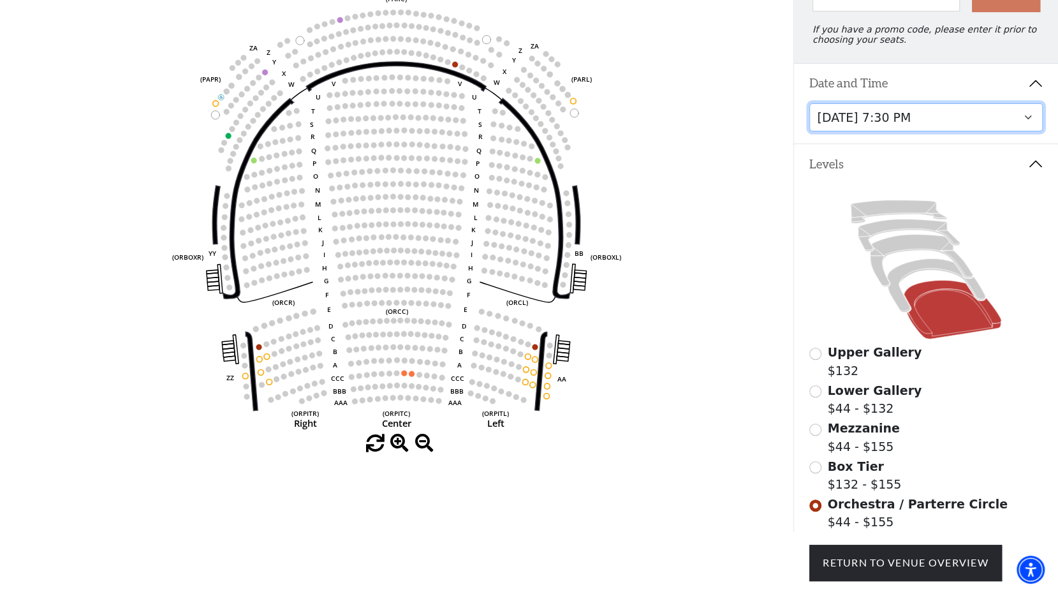
click at [1031, 129] on select "Tuesday, October 28 at 7:30 PM Wednesday, October 29 at 7:30 PM Thursday, Octob…" at bounding box center [925, 117] width 233 height 29
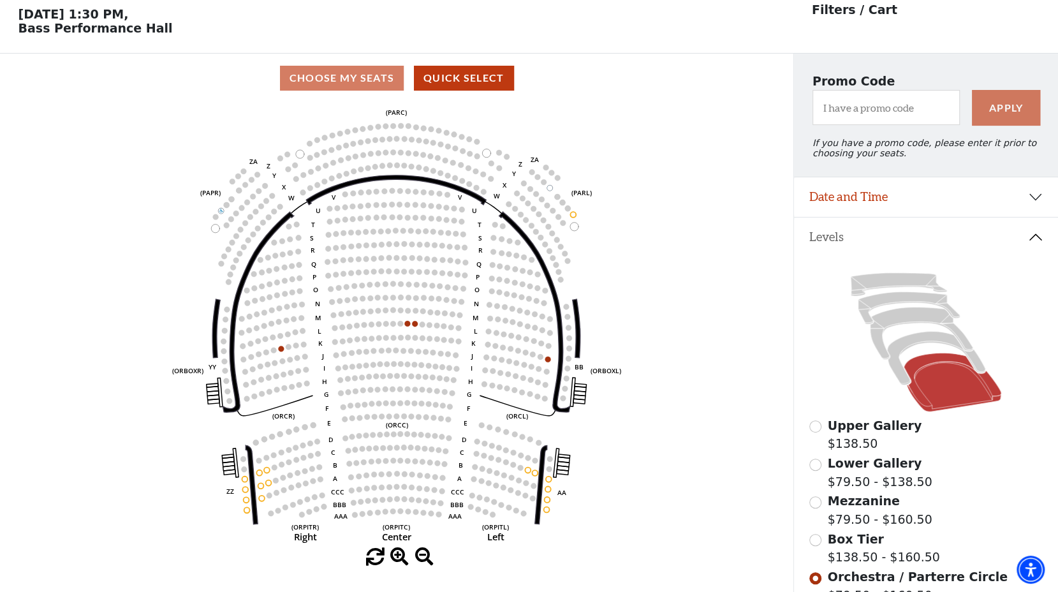
scroll to position [59, 0]
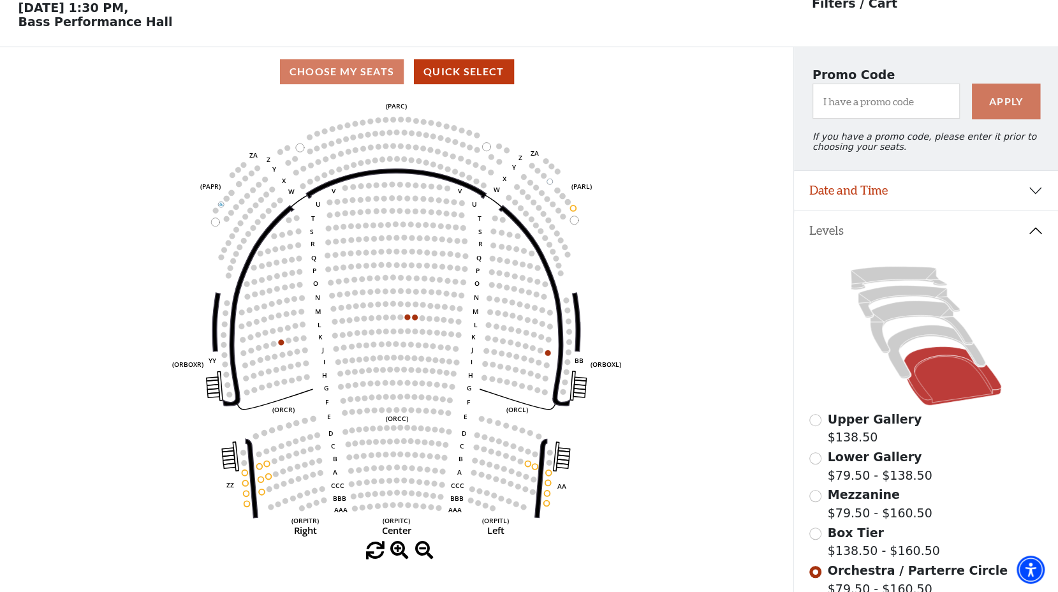
click at [412, 318] on icon "Left (ORPITL) Right (ORPITR) Center (ORPITC) ZZ AA YY BB ZA ZA (ORCL) (ORCR) (O…" at bounding box center [397, 318] width 714 height 445
click at [408, 319] on circle at bounding box center [408, 317] width 6 height 6
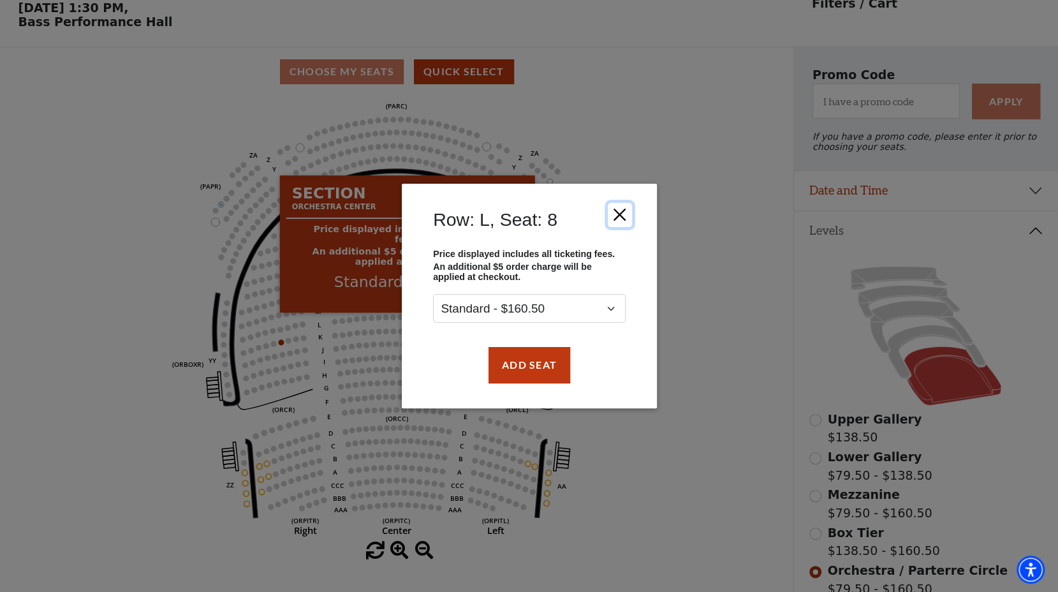
click at [627, 217] on button "Close" at bounding box center [619, 215] width 24 height 24
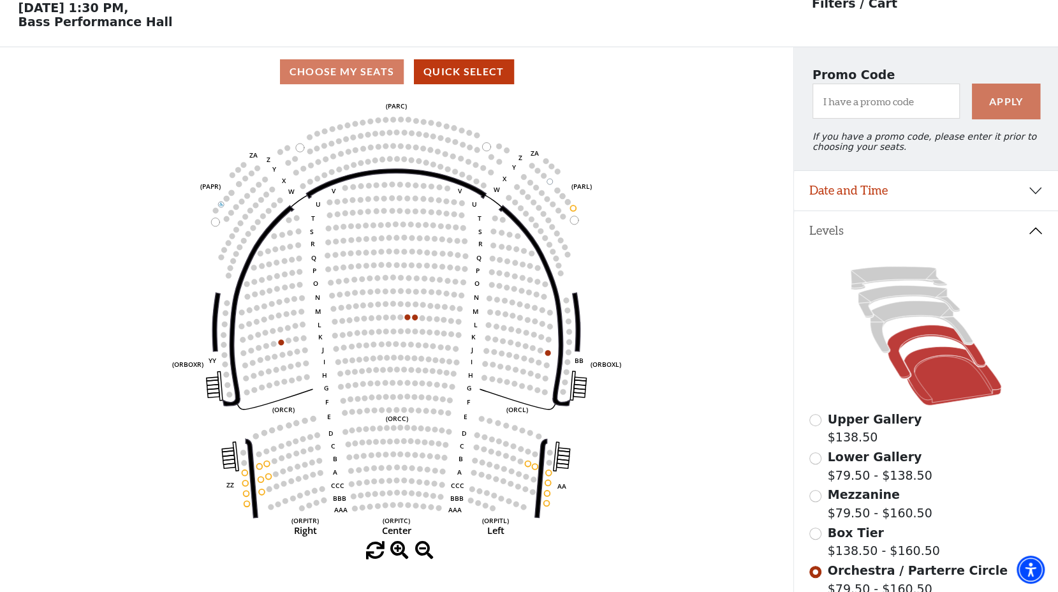
click at [921, 338] on icon at bounding box center [936, 352] width 98 height 54
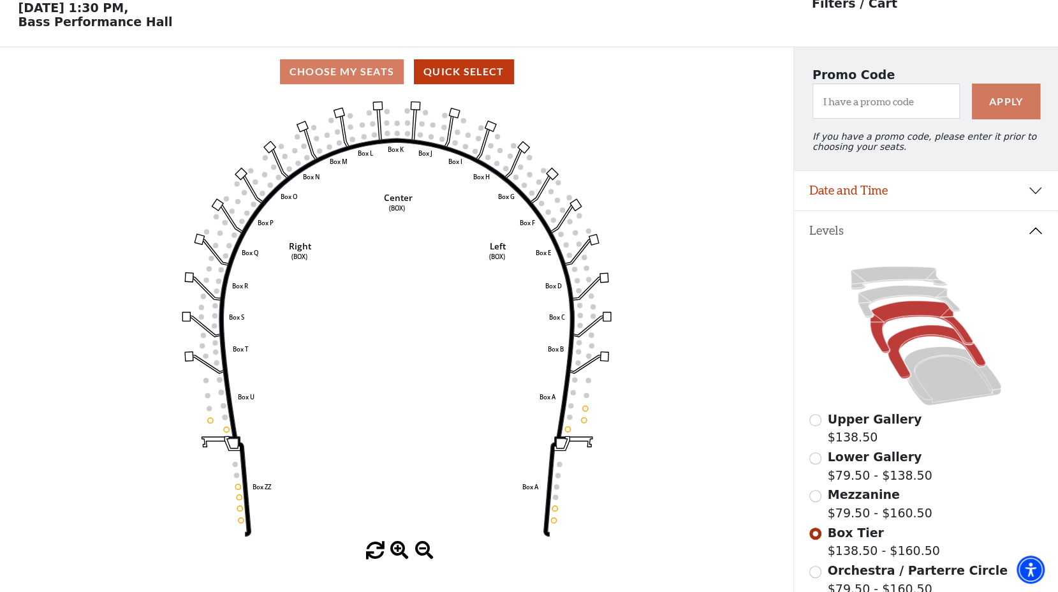
click at [910, 314] on icon at bounding box center [921, 327] width 103 height 52
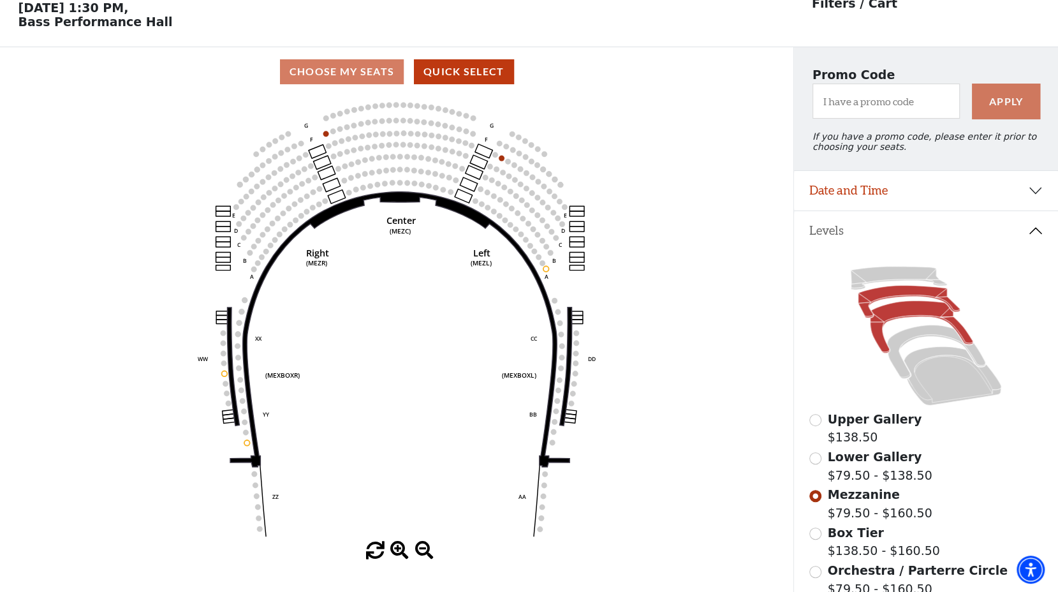
click at [899, 293] on icon at bounding box center [909, 302] width 102 height 33
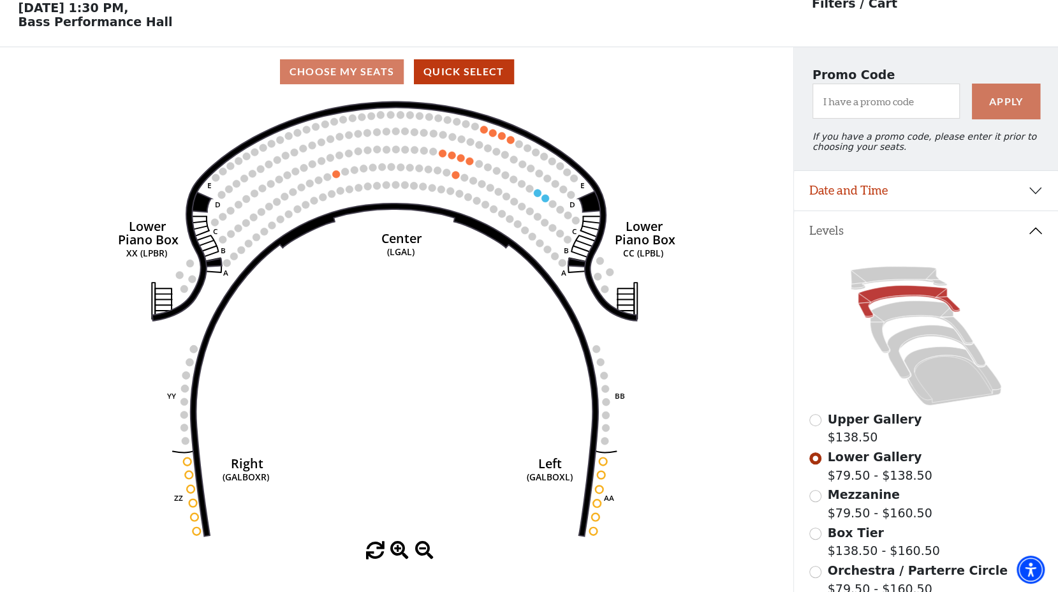
click at [451, 159] on circle at bounding box center [452, 155] width 8 height 8
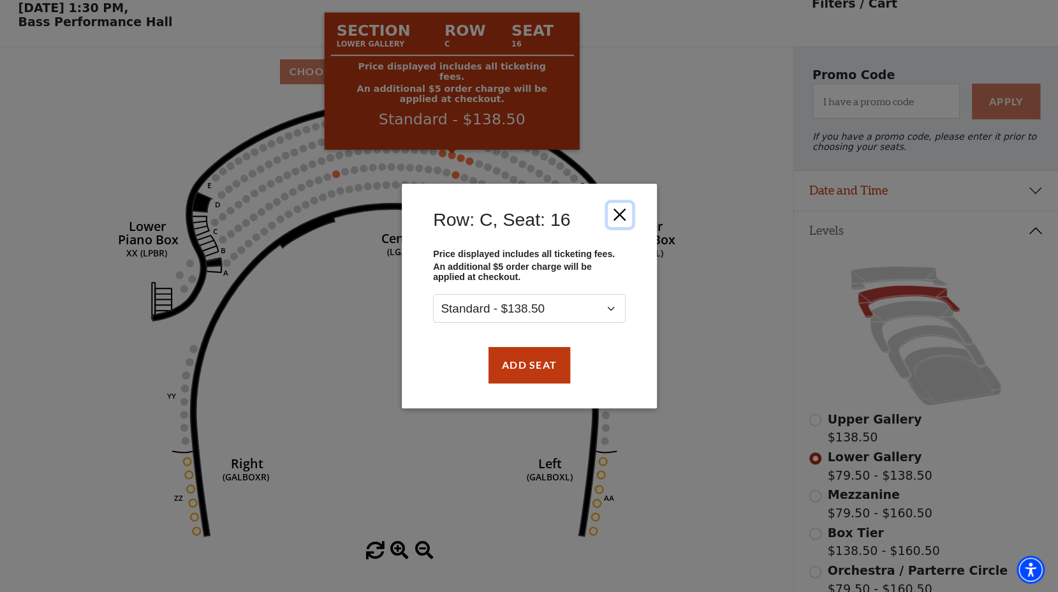
click at [629, 216] on button "Close" at bounding box center [619, 215] width 24 height 24
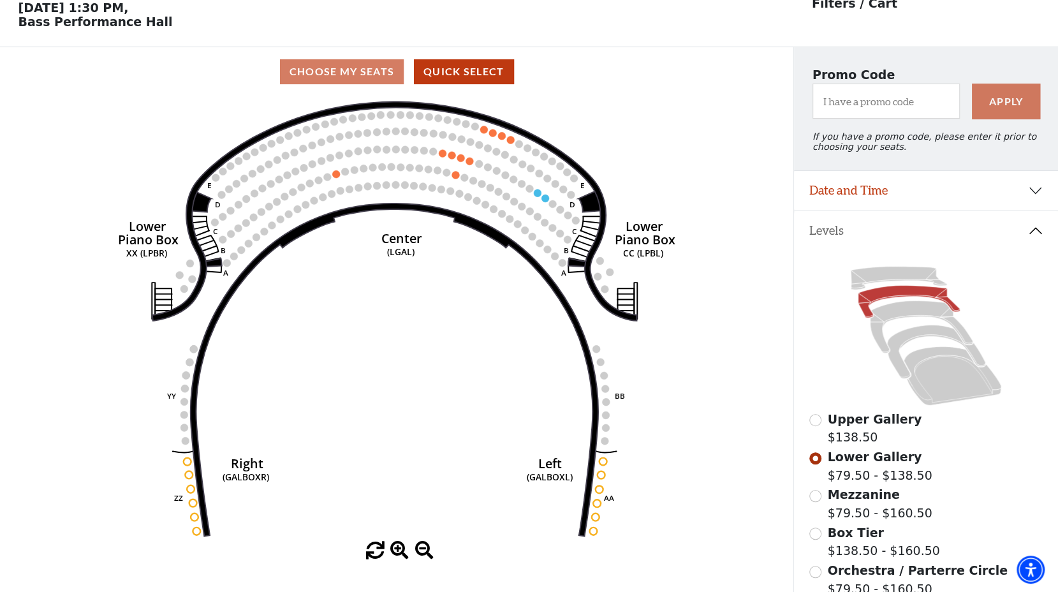
click at [440, 156] on circle at bounding box center [443, 153] width 8 height 8
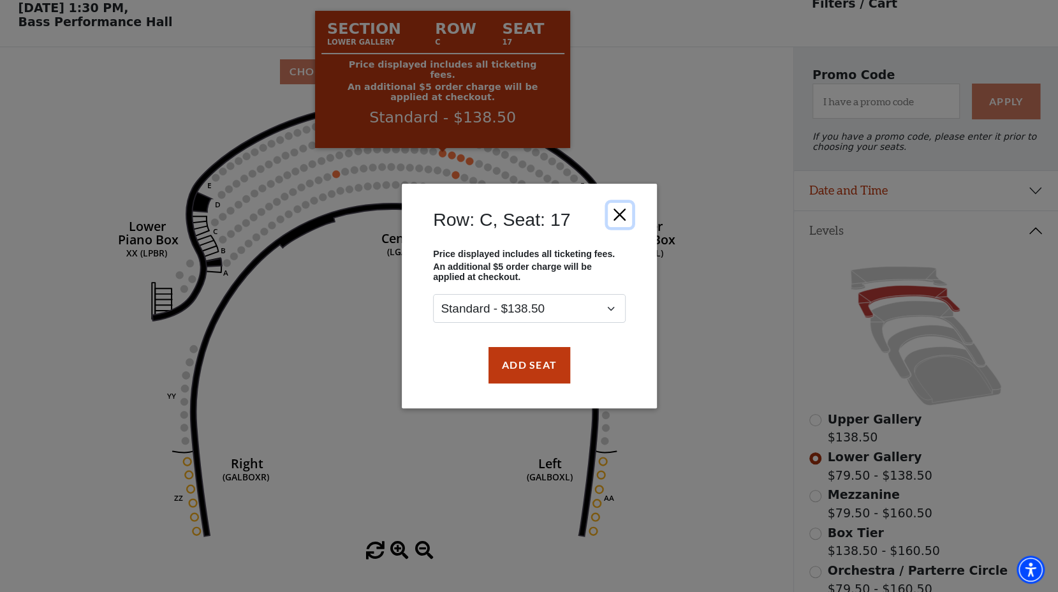
click at [627, 217] on button "Close" at bounding box center [619, 215] width 24 height 24
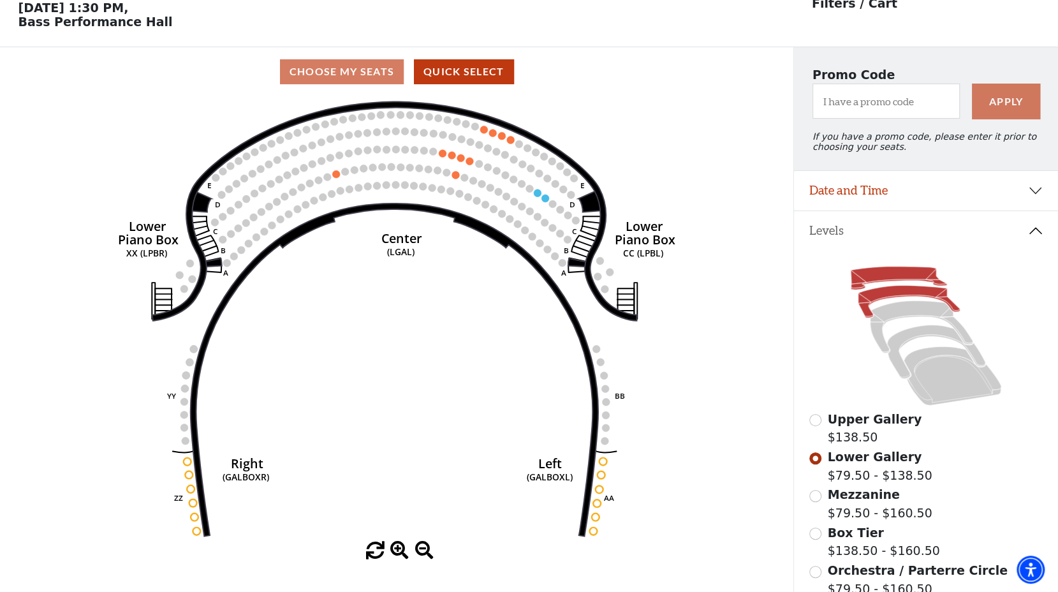
click at [898, 277] on icon at bounding box center [899, 278] width 96 height 23
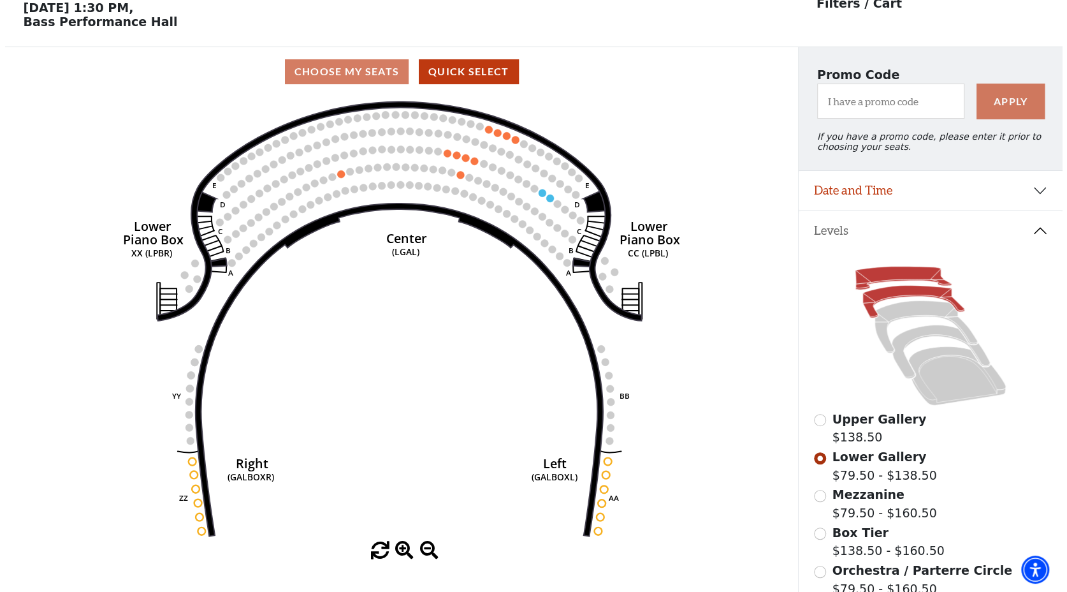
scroll to position [0, 0]
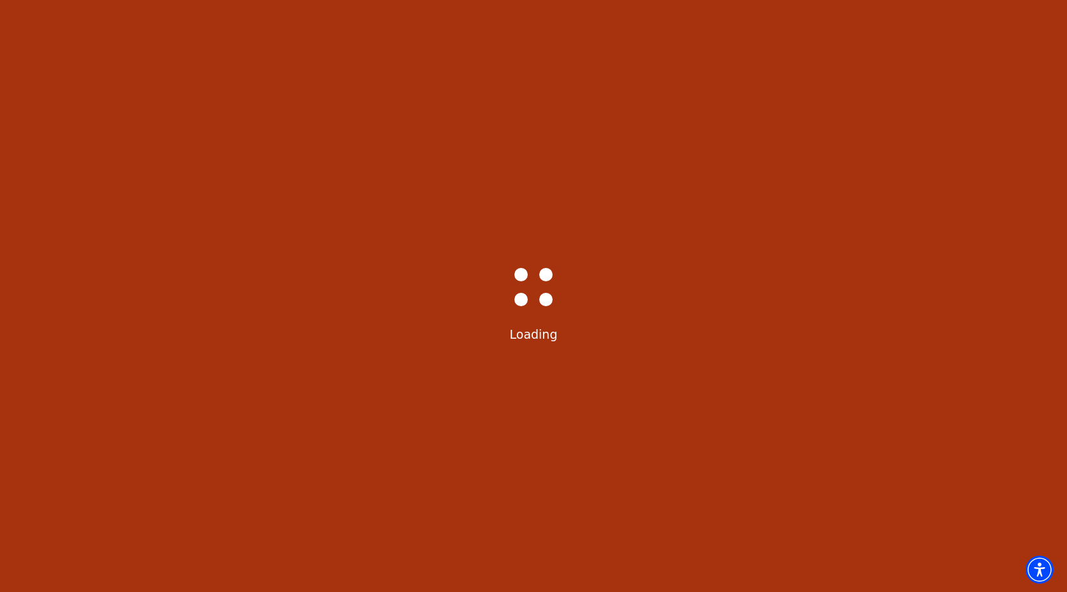
select select "6224"
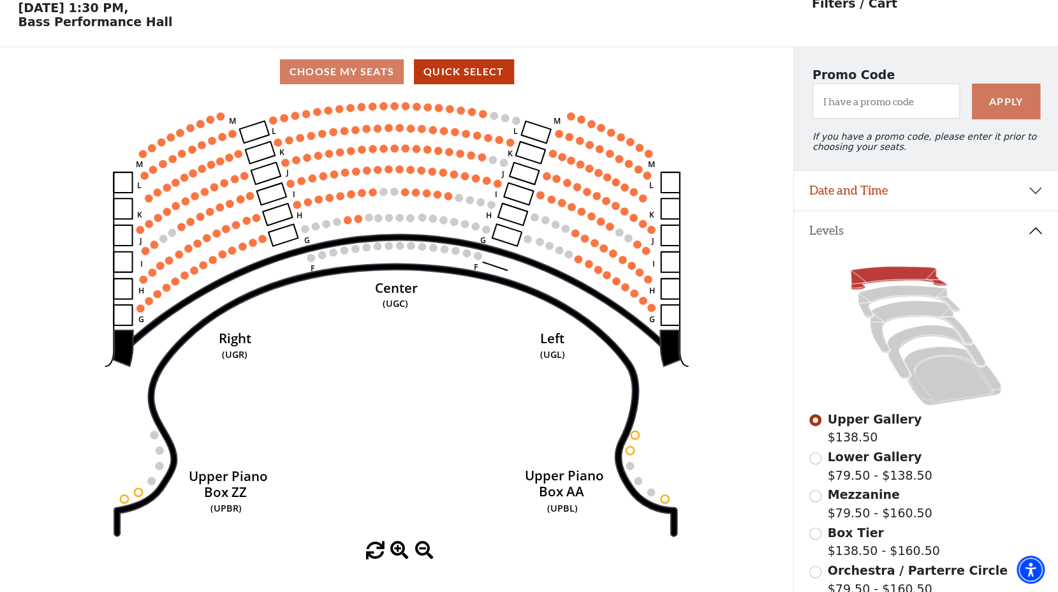
scroll to position [59, 0]
click at [1042, 193] on button "Date and Time" at bounding box center [926, 191] width 264 height 40
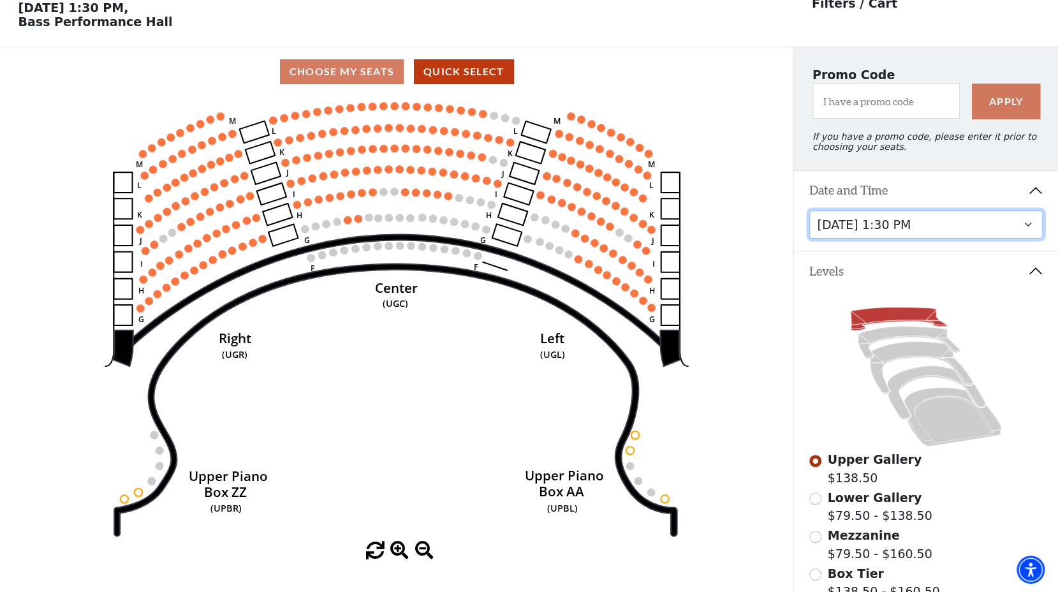
click at [1026, 233] on select "Tuesday, October 28 at 7:30 PM Wednesday, October 29 at 7:30 PM Thursday, Octob…" at bounding box center [925, 224] width 233 height 29
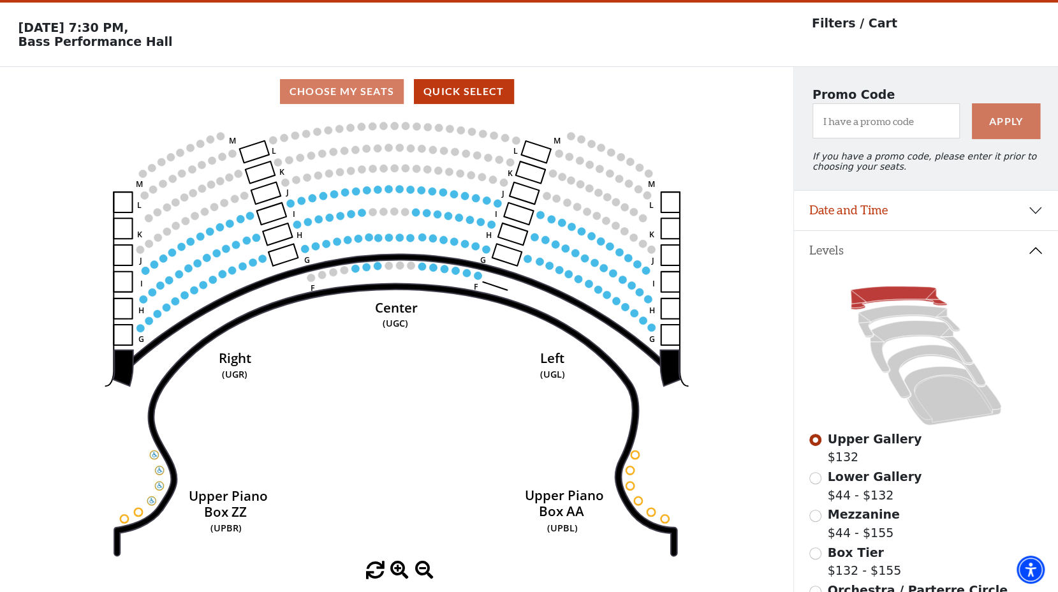
scroll to position [59, 0]
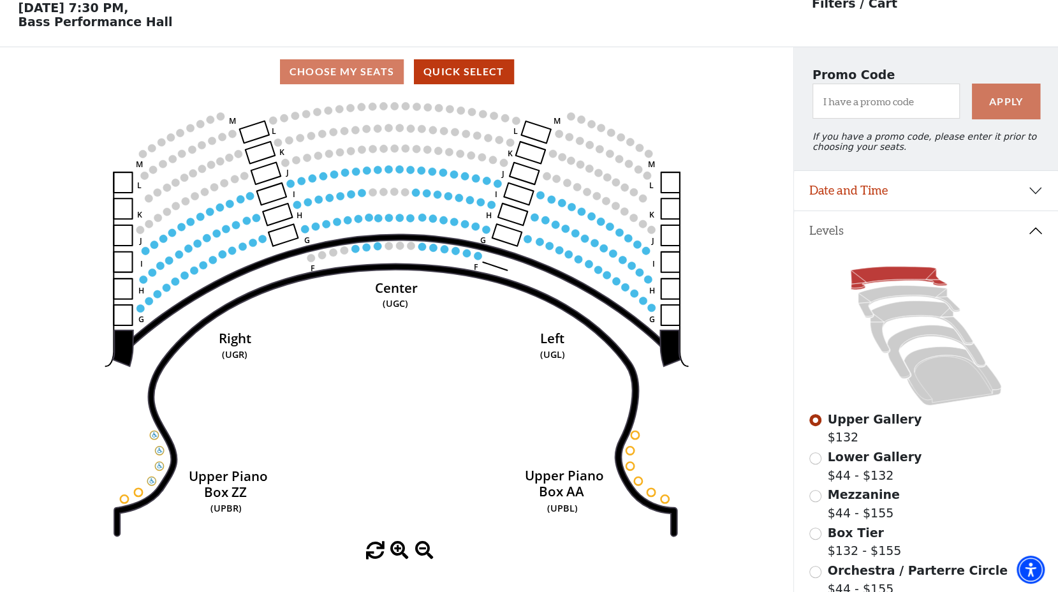
click at [420, 251] on use "Seat Selected" at bounding box center [422, 246] width 9 height 9
click at [423, 249] on circle at bounding box center [422, 246] width 8 height 8
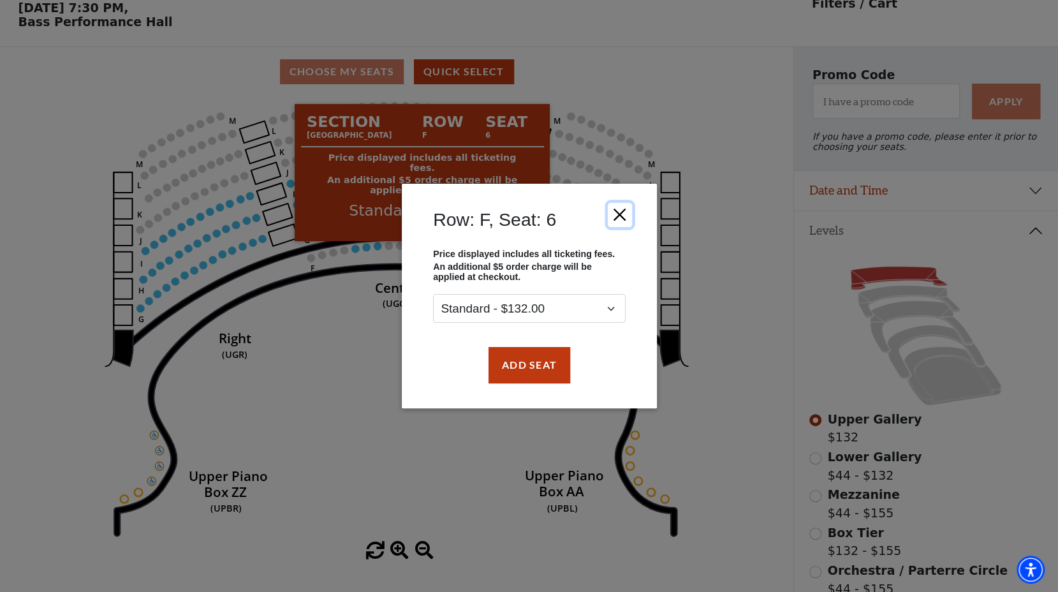
click at [628, 210] on button "Close" at bounding box center [619, 215] width 24 height 24
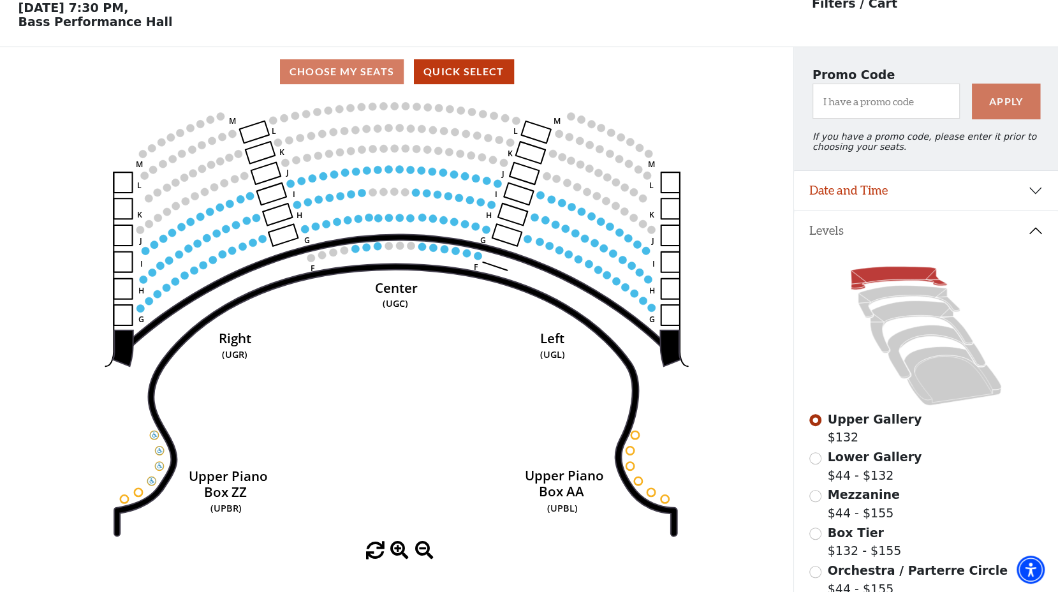
click at [1039, 189] on button "Date and Time" at bounding box center [926, 191] width 264 height 40
